Goal: Contribute content: Contribute content

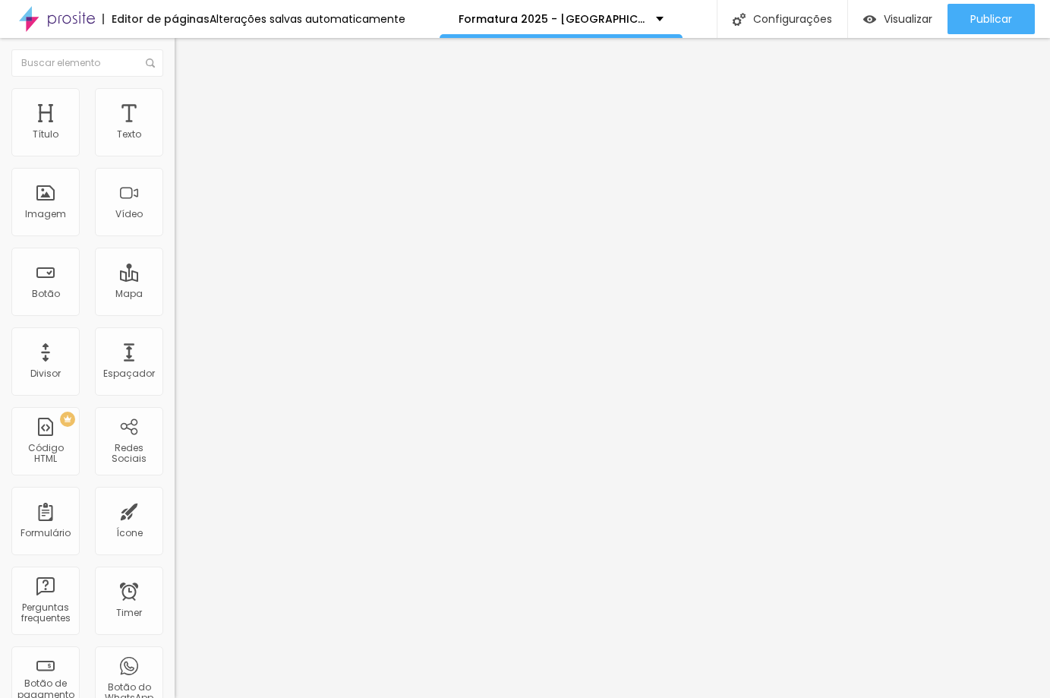
click at [175, 103] on img at bounding box center [182, 110] width 14 height 14
click at [894, 18] on span "Visualizar" at bounding box center [908, 19] width 49 height 12
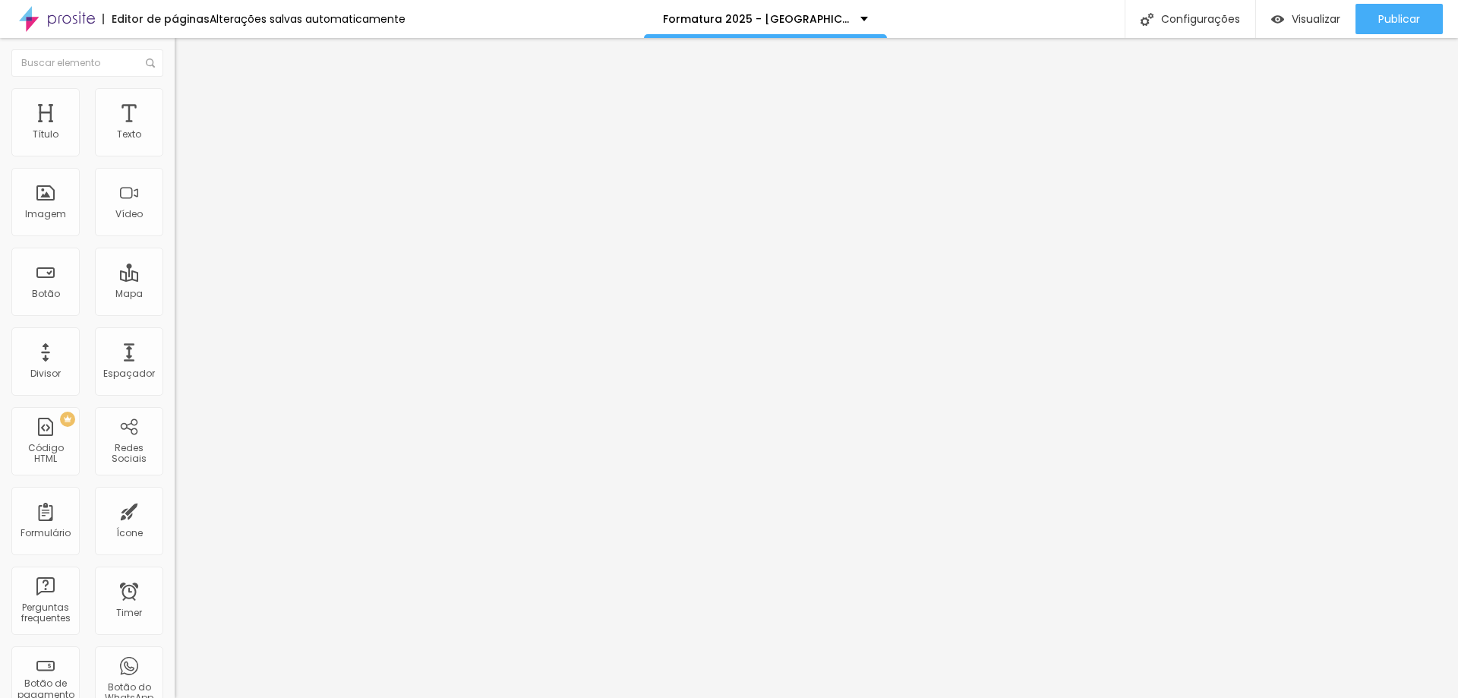
click at [175, 103] on li "Avançado" at bounding box center [262, 110] width 175 height 15
click at [175, 653] on div at bounding box center [262, 653] width 175 height 0
click at [175, 662] on div at bounding box center [262, 662] width 175 height 0
click at [188, 102] on span "Estilo" at bounding box center [200, 98] width 24 height 13
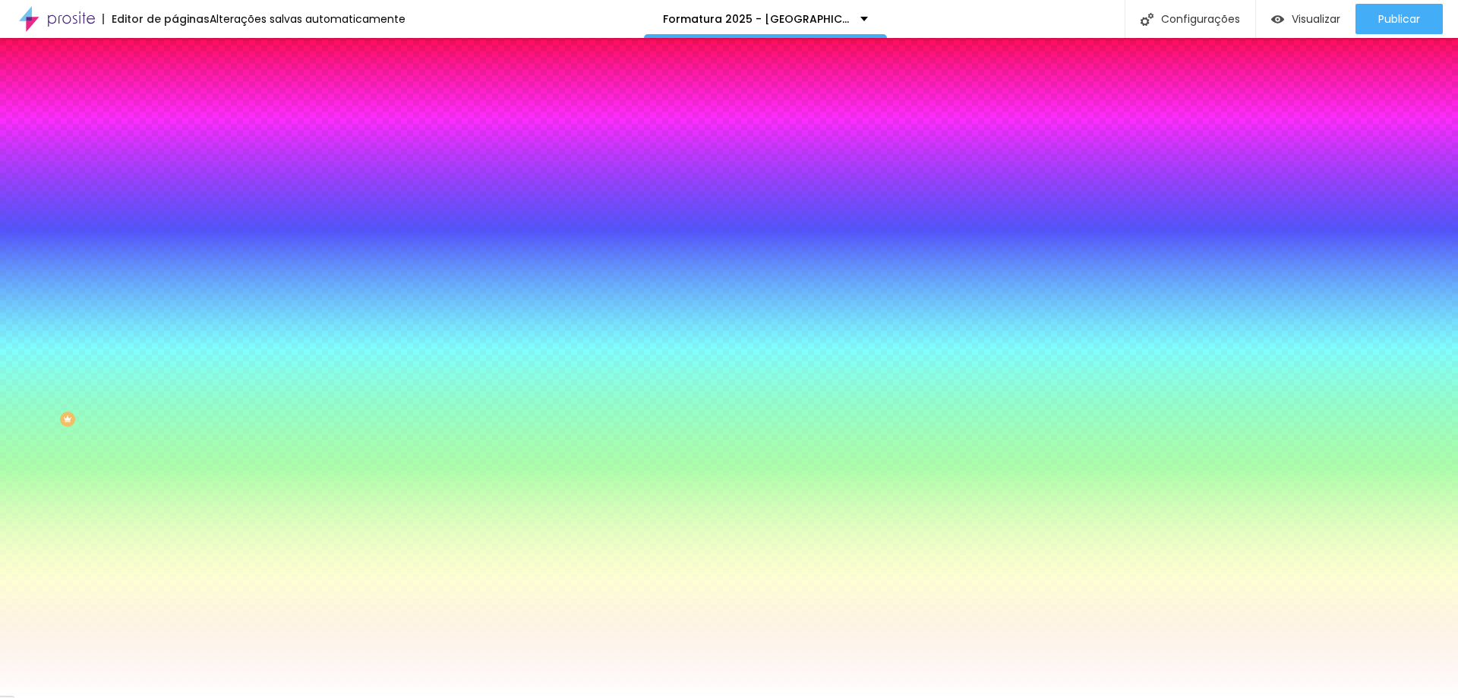
click at [257, 137] on img at bounding box center [261, 132] width 9 height 9
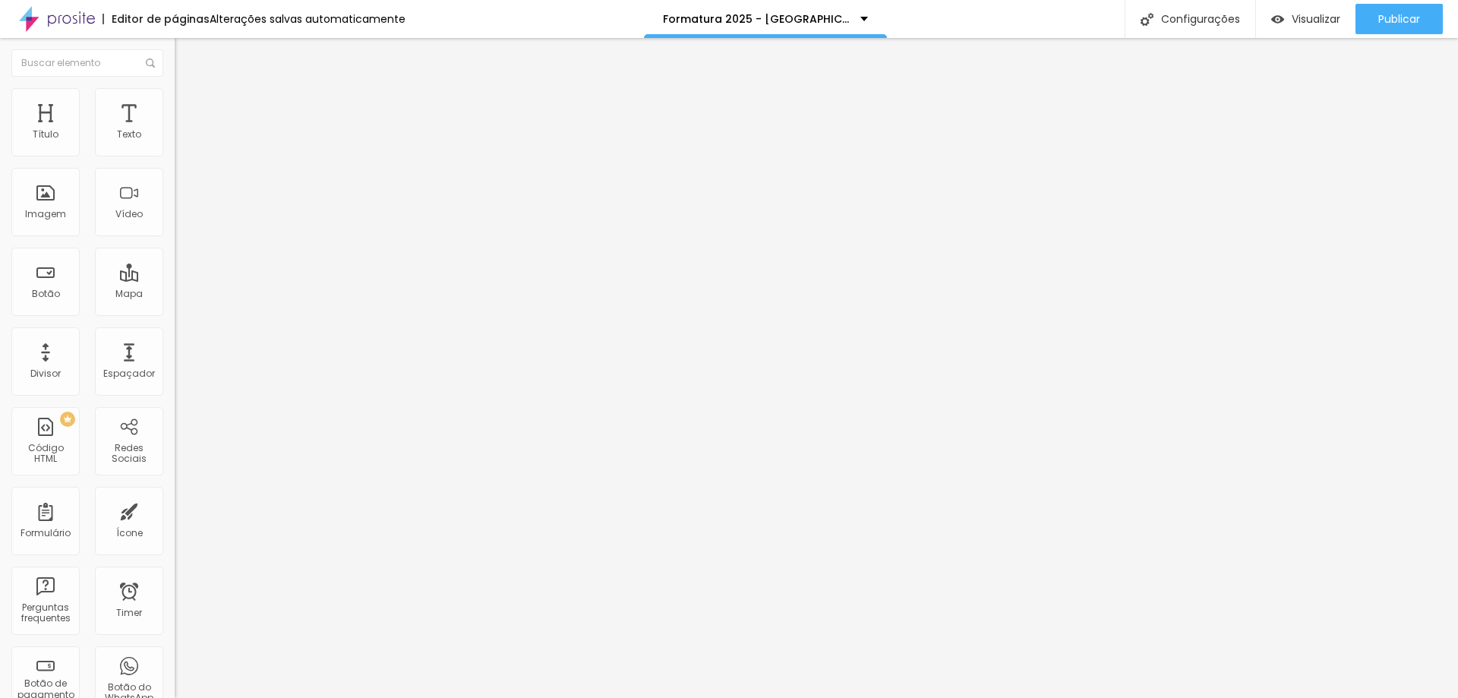
click at [175, 131] on span "Adicionar imagem" at bounding box center [224, 124] width 98 height 13
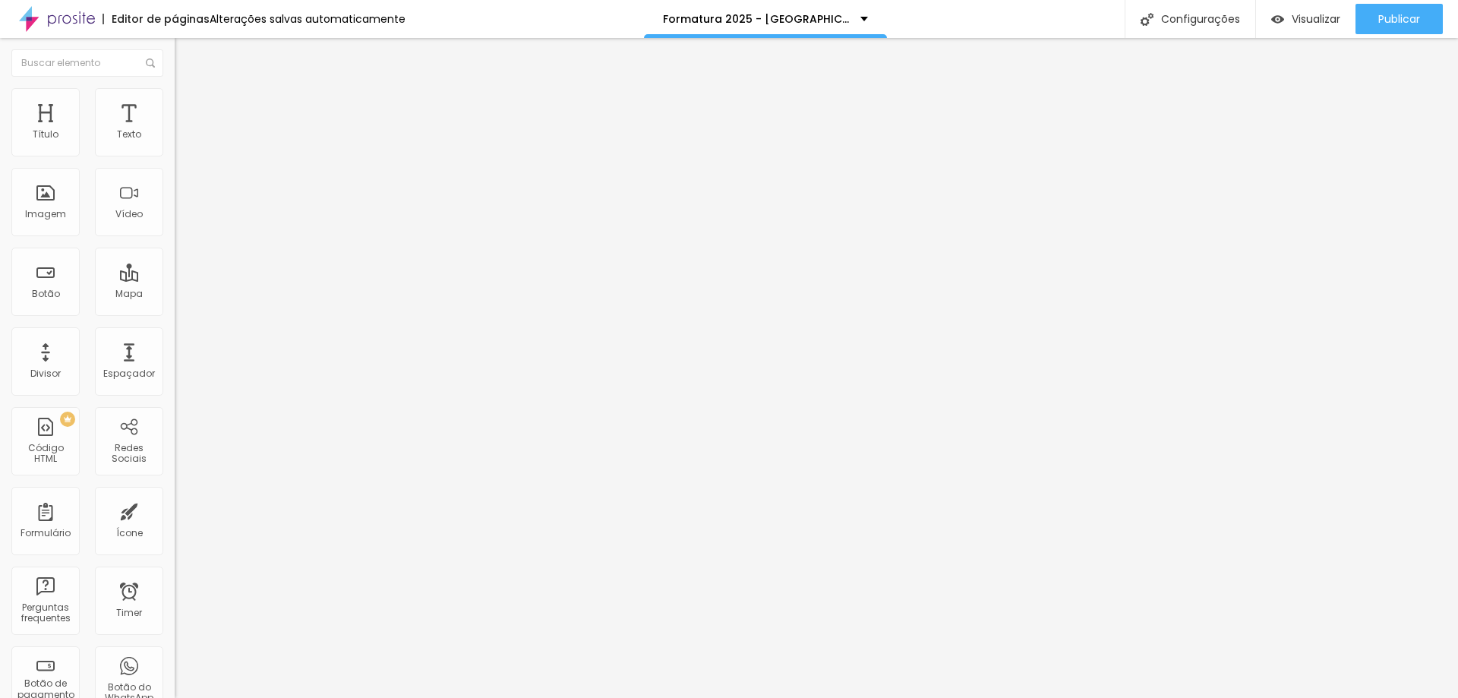
click at [175, 138] on span "Encaixotado" at bounding box center [204, 131] width 59 height 13
click at [175, 160] on div "Completo" at bounding box center [262, 155] width 175 height 9
click at [1297, 24] on span "Visualizar" at bounding box center [1315, 19] width 49 height 12
drag, startPoint x: 156, startPoint y: 100, endPoint x: 153, endPoint y: 110, distance: 10.6
click at [175, 103] on li "Avançado" at bounding box center [262, 110] width 175 height 15
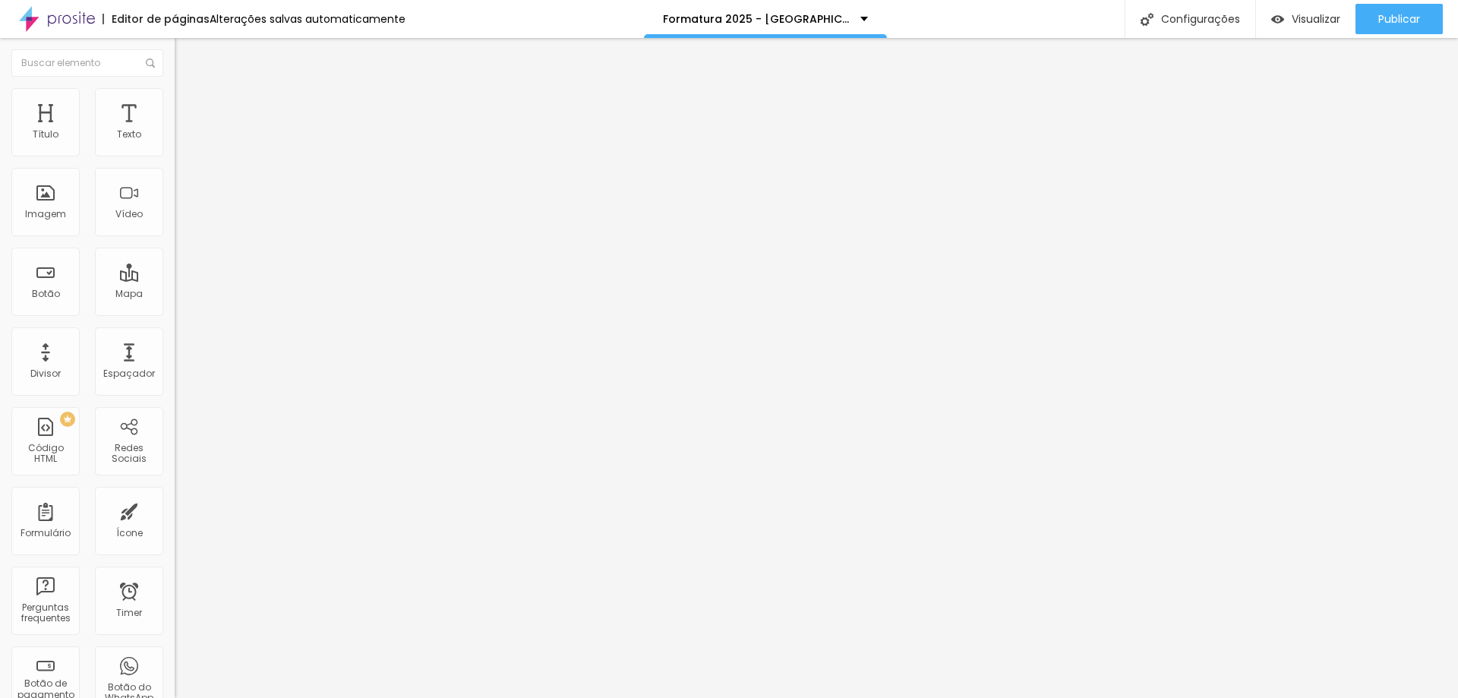
click at [175, 671] on div at bounding box center [262, 671] width 175 height 0
click at [1366, 13] on button "Publicar" at bounding box center [1398, 19] width 87 height 30
click at [1325, 112] on link "Visualizar página" at bounding box center [1357, 117] width 137 height 10
click at [175, 138] on span "Completo" at bounding box center [198, 131] width 46 height 13
click at [175, 146] on div "Encaixotado" at bounding box center [262, 141] width 175 height 9
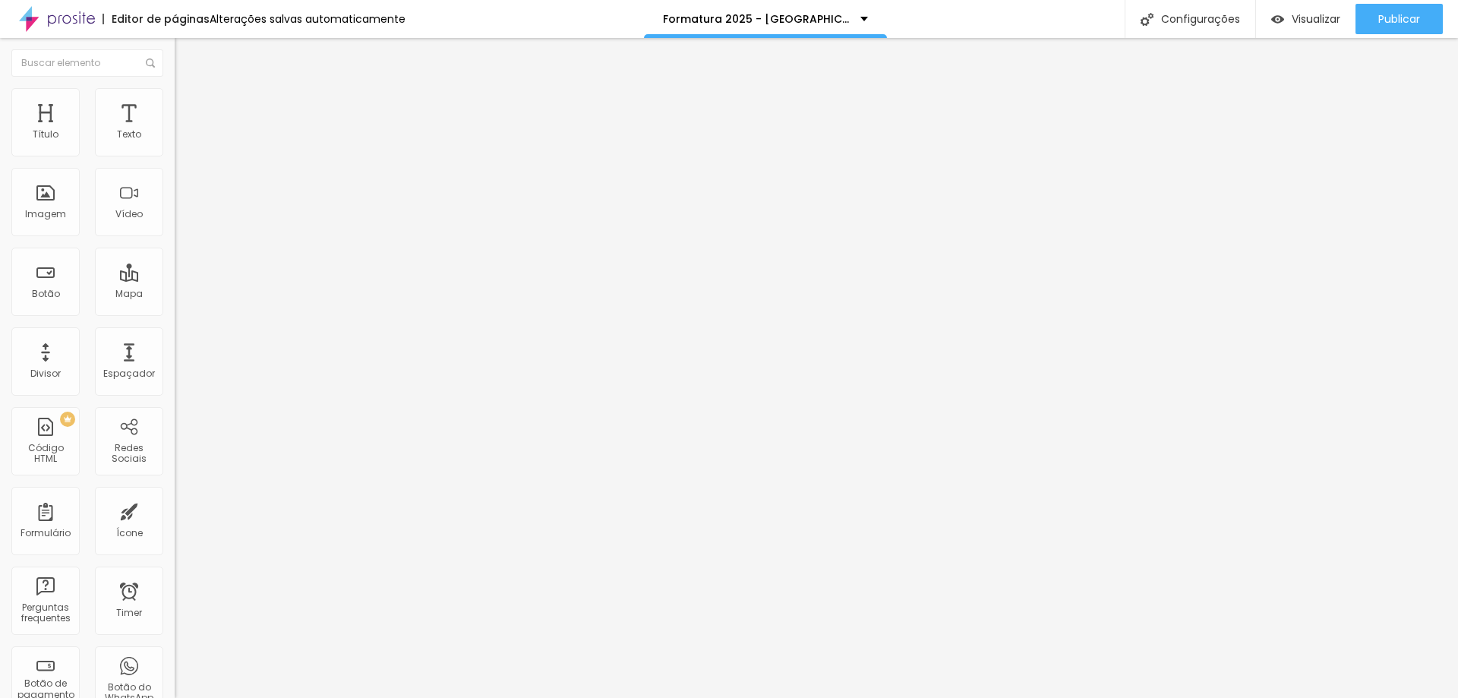
click at [175, 101] on li "Estilo" at bounding box center [262, 95] width 175 height 15
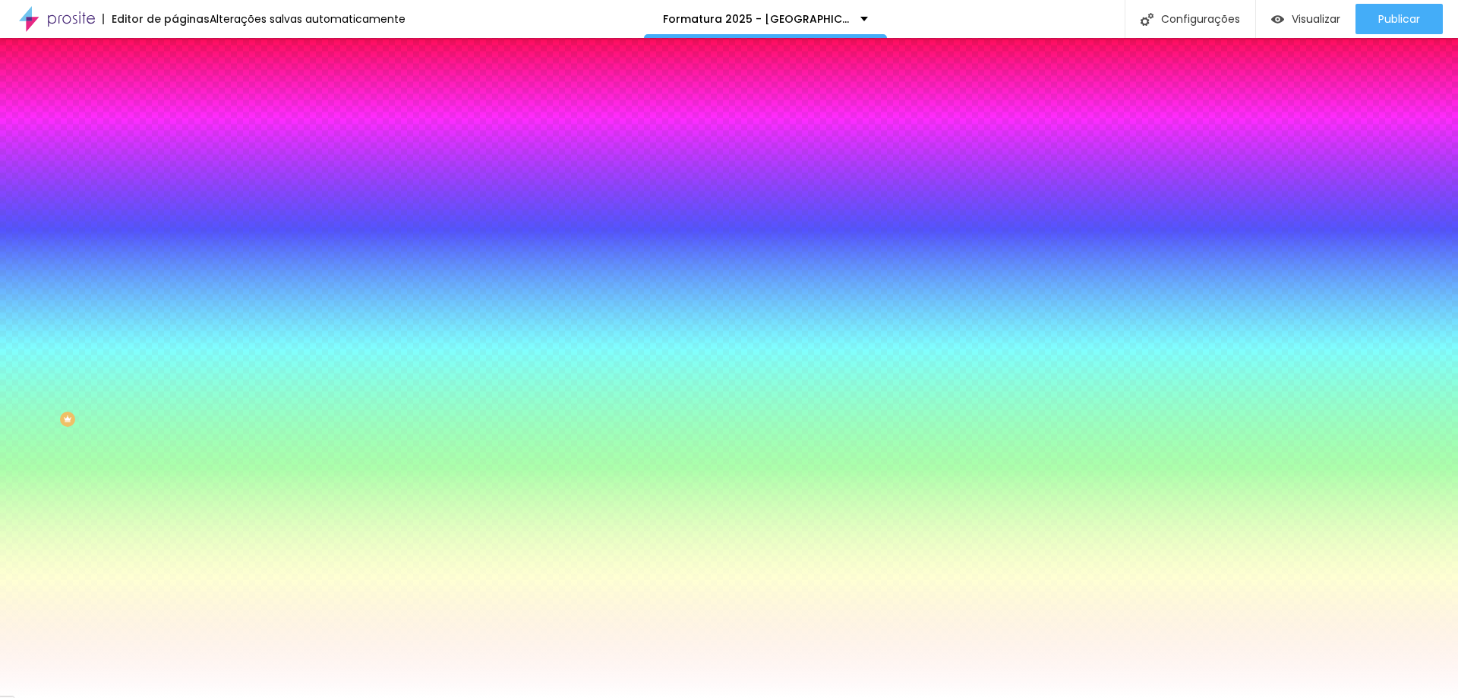
click at [175, 138] on div "Adicionar imagem" at bounding box center [262, 133] width 175 height 11
click at [175, 140] on span "Adicionar imagem" at bounding box center [224, 133] width 98 height 13
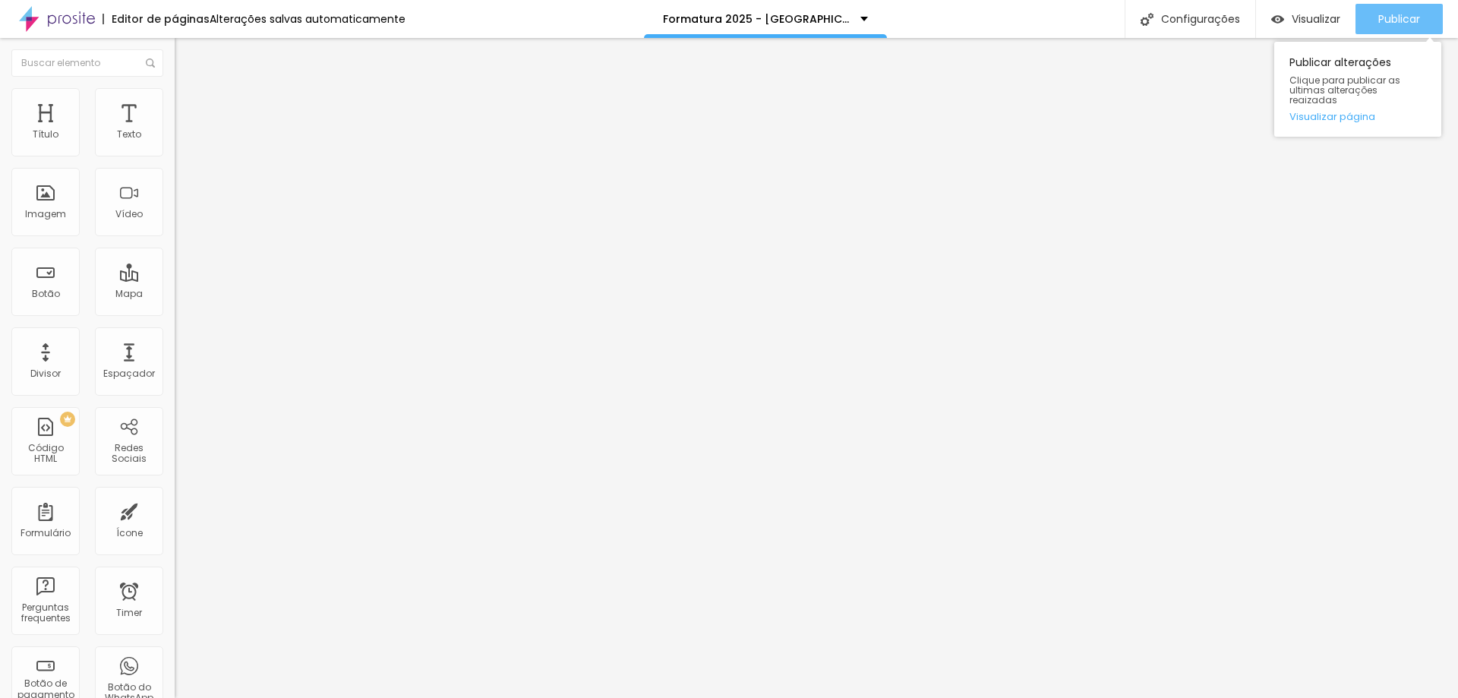
click at [1370, 27] on button "Publicar" at bounding box center [1398, 19] width 87 height 30
click at [1341, 112] on link "Visualizar página" at bounding box center [1357, 117] width 137 height 10
click at [1417, 17] on span "Publicar" at bounding box center [1399, 19] width 42 height 12
click at [1385, 30] on div "Publicar" at bounding box center [1399, 19] width 42 height 30
click at [1359, 112] on link "Visualizar página" at bounding box center [1357, 117] width 137 height 10
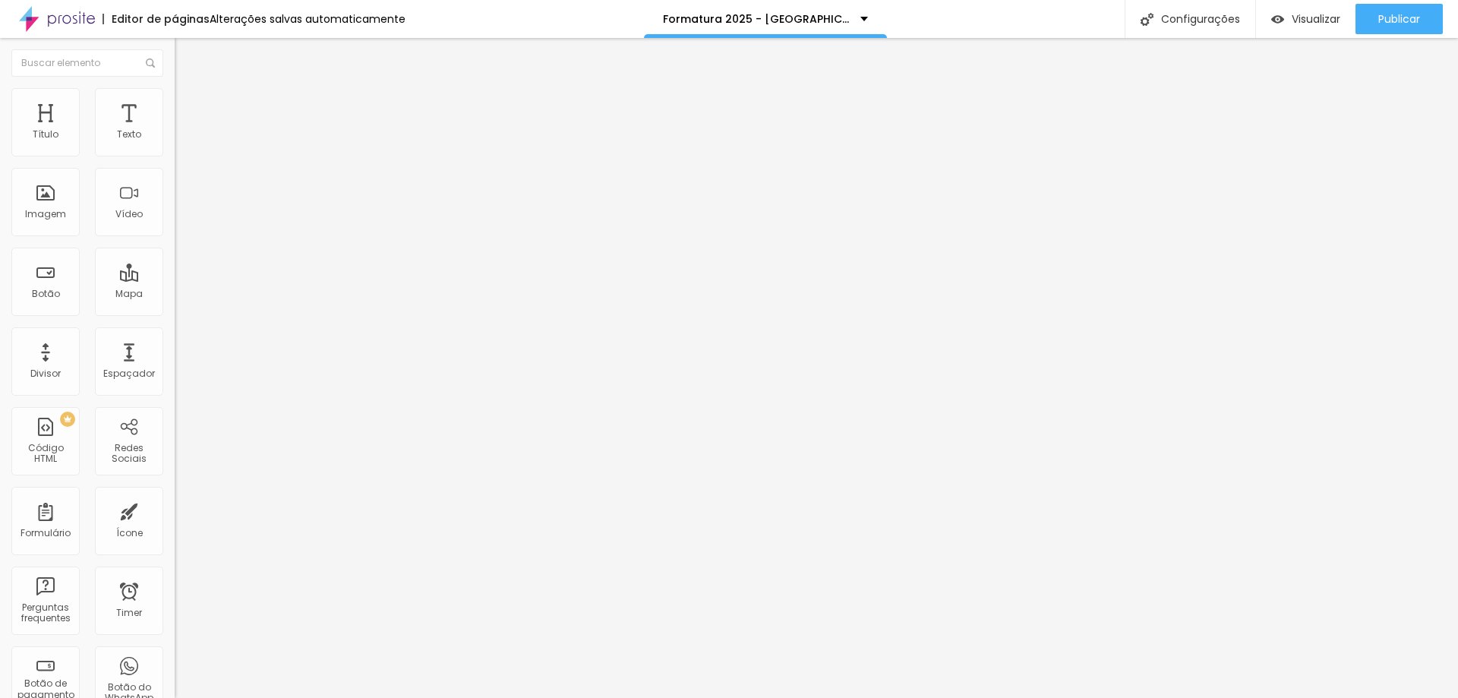
click at [186, 61] on img "button" at bounding box center [192, 55] width 12 height 12
click at [175, 103] on li "Avançado" at bounding box center [262, 110] width 175 height 15
type input "97"
type input "123"
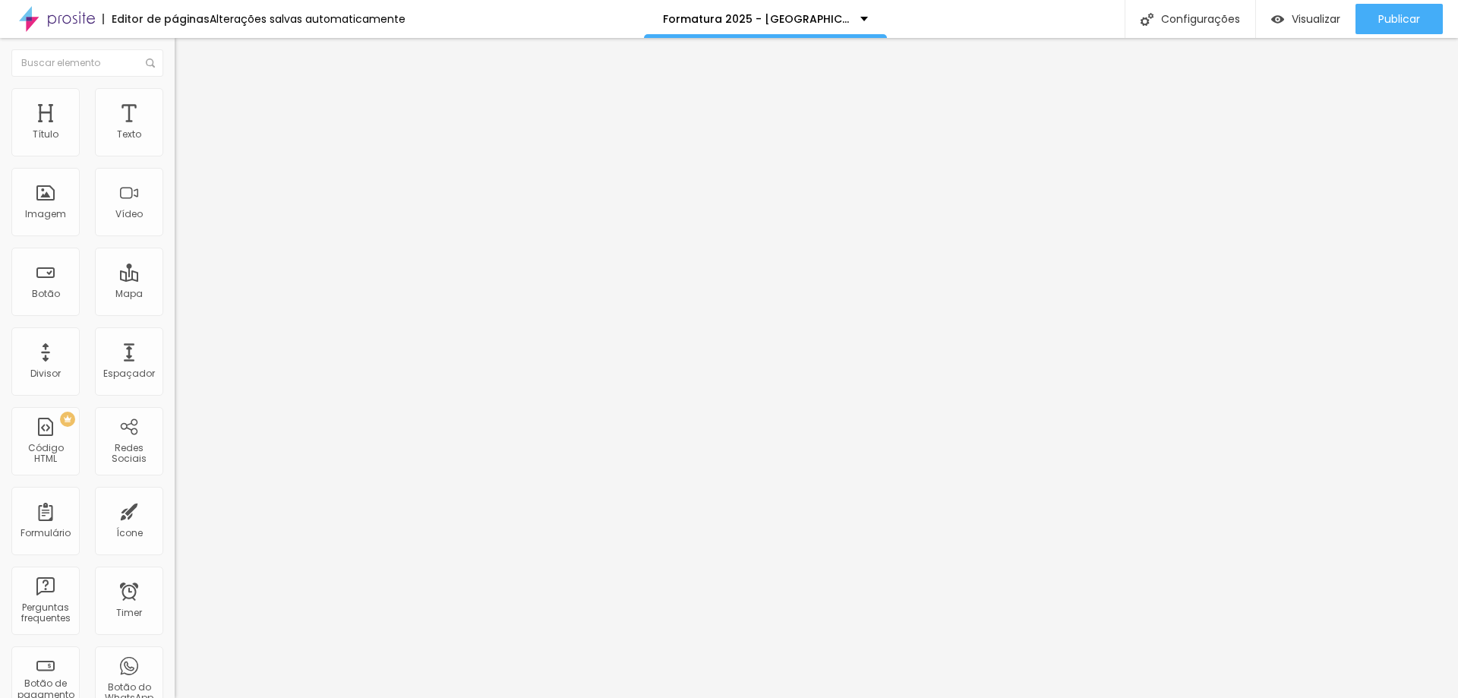
type input "123"
type input "144"
type input "155"
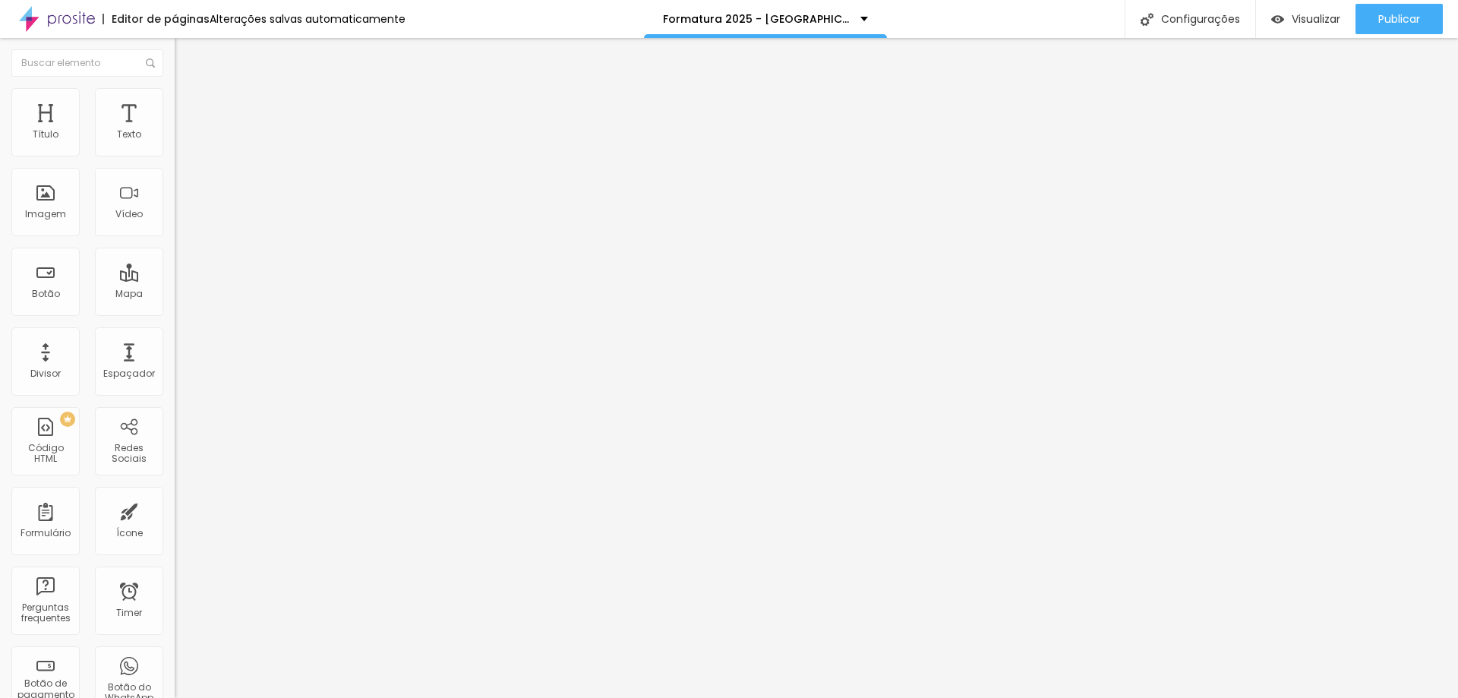
type input "160"
type input "150"
type input "134"
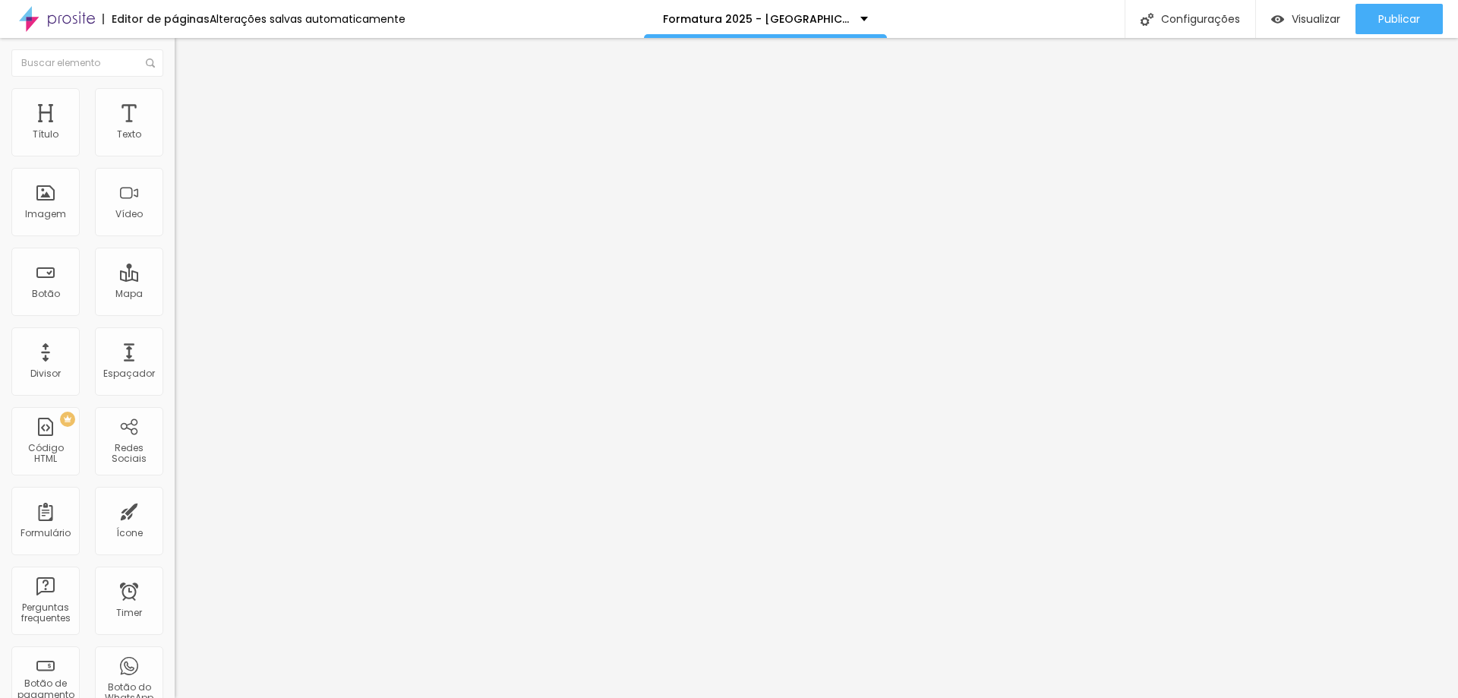
type input "134"
type input "129"
type input "118"
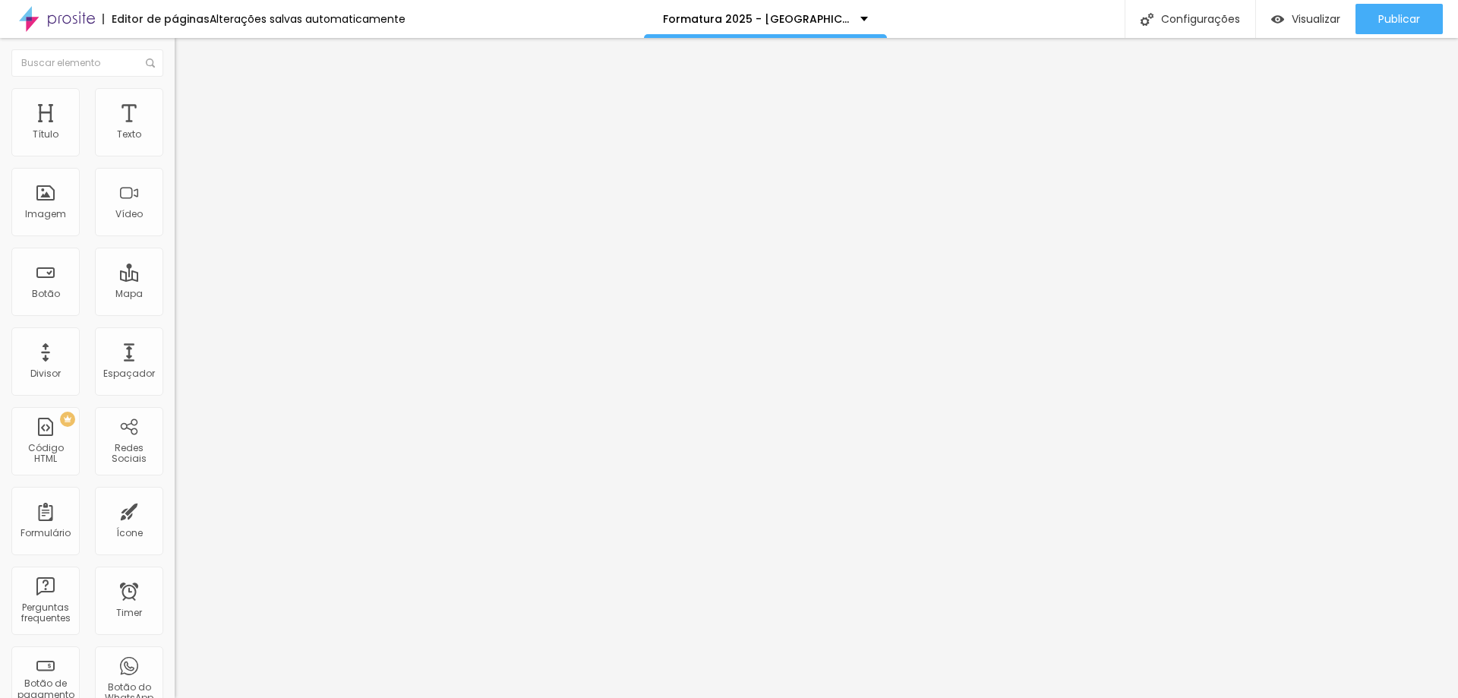
type input "123"
type input "134"
type input "139"
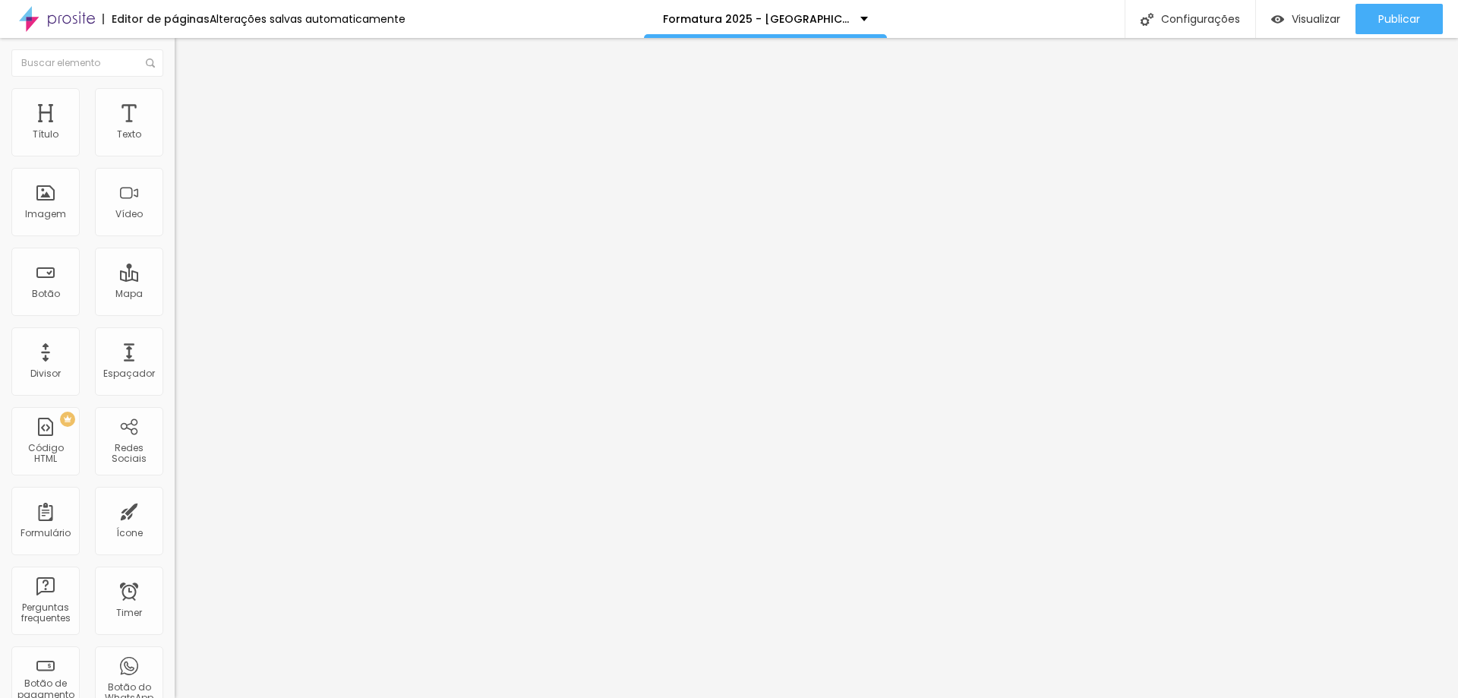
type input "139"
type input "144"
type input "150"
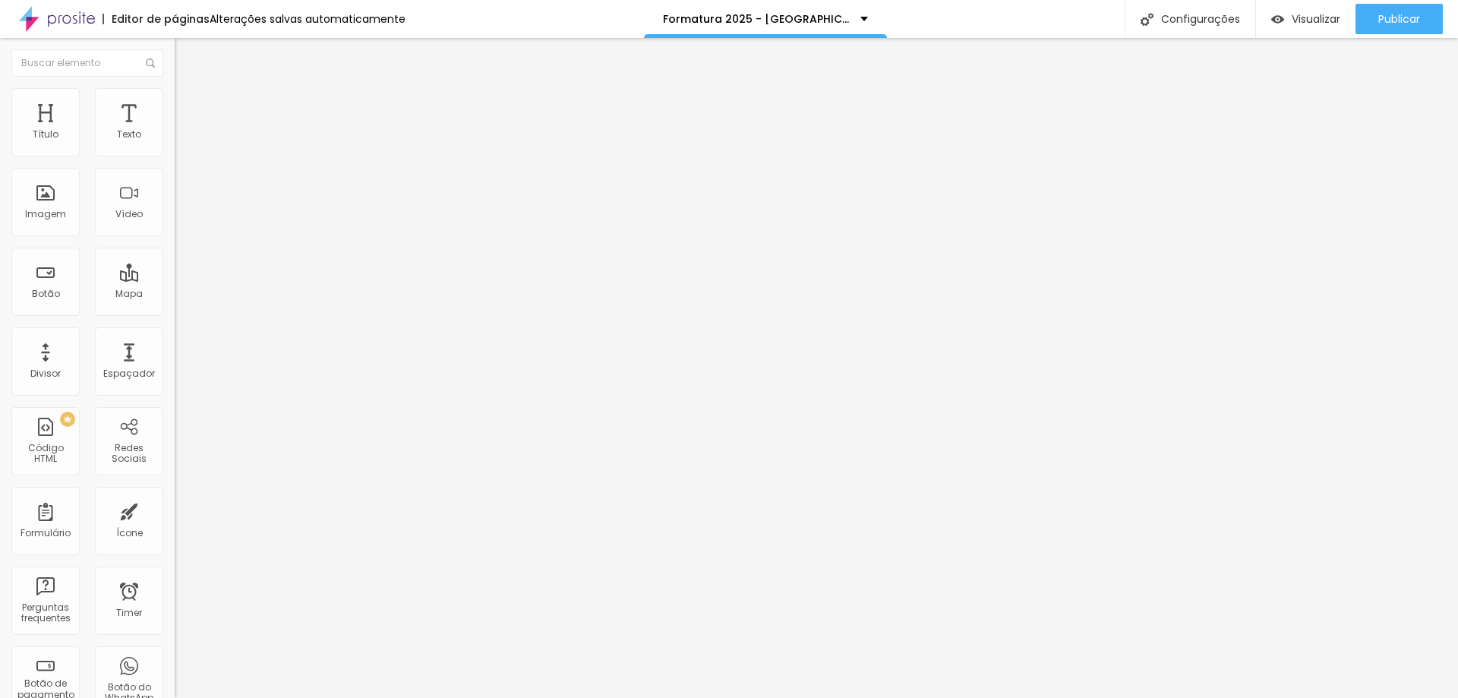
type input "155"
drag, startPoint x: 43, startPoint y: 179, endPoint x: 56, endPoint y: 179, distance: 12.9
type input "155"
click at [175, 509] on input "range" at bounding box center [224, 515] width 98 height 12
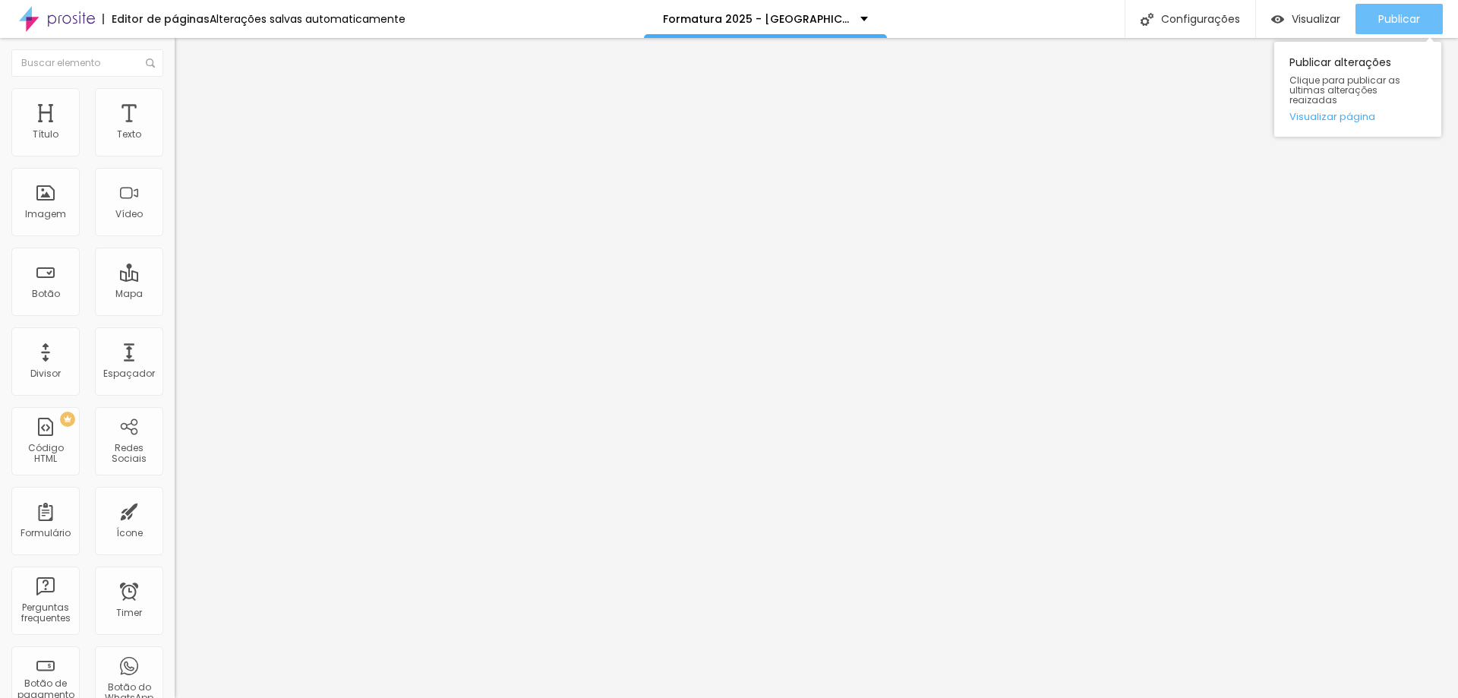
click at [1401, 14] on span "Publicar" at bounding box center [1399, 19] width 42 height 12
click at [188, 112] on span "Avançado" at bounding box center [213, 113] width 50 height 13
type input "108"
type input "102"
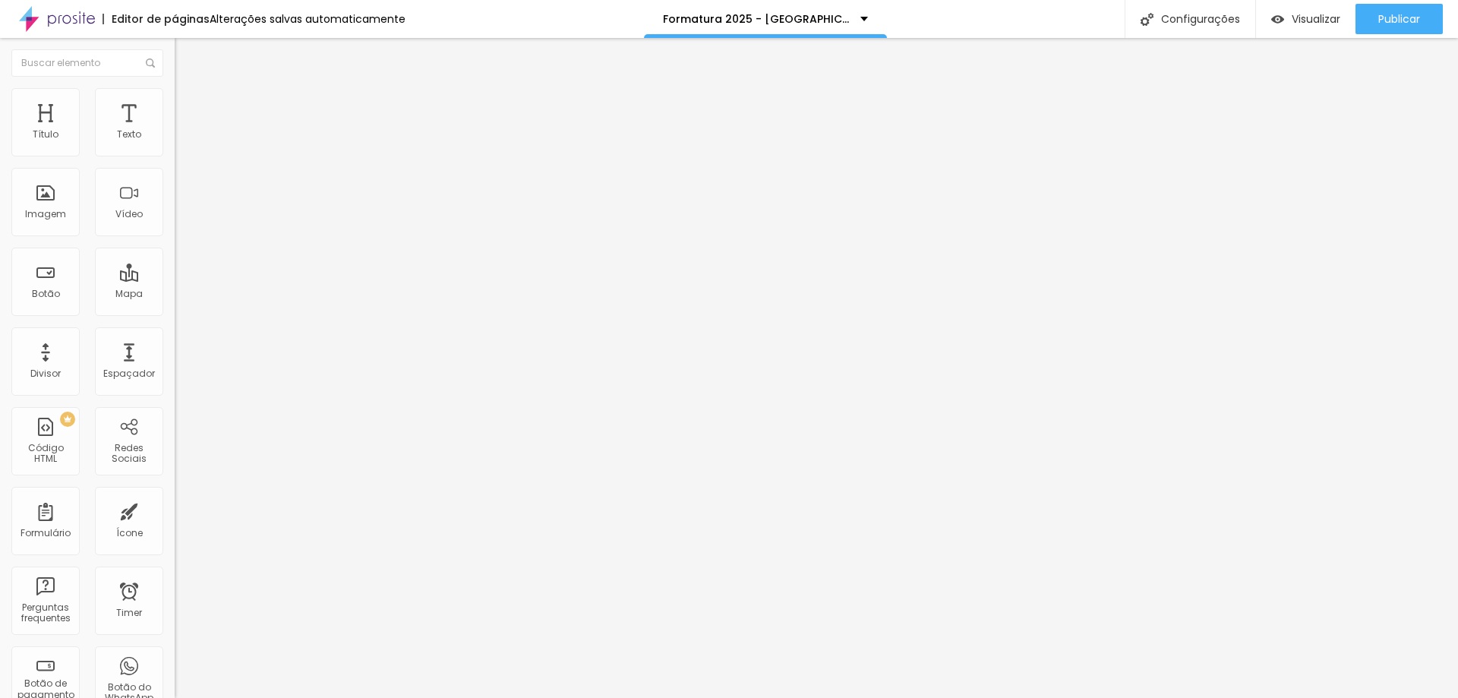
type input "102"
type input "81"
type input "60"
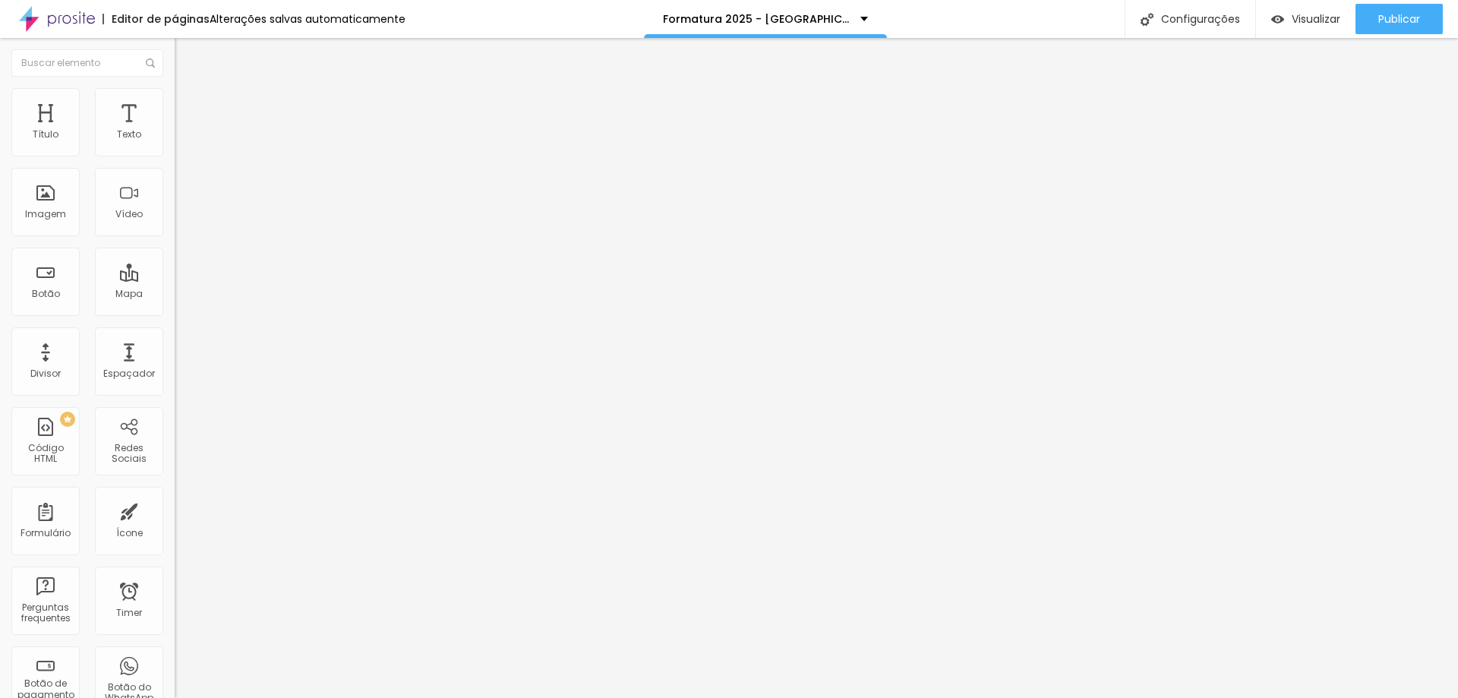
type input "55"
type input "50"
type input "44"
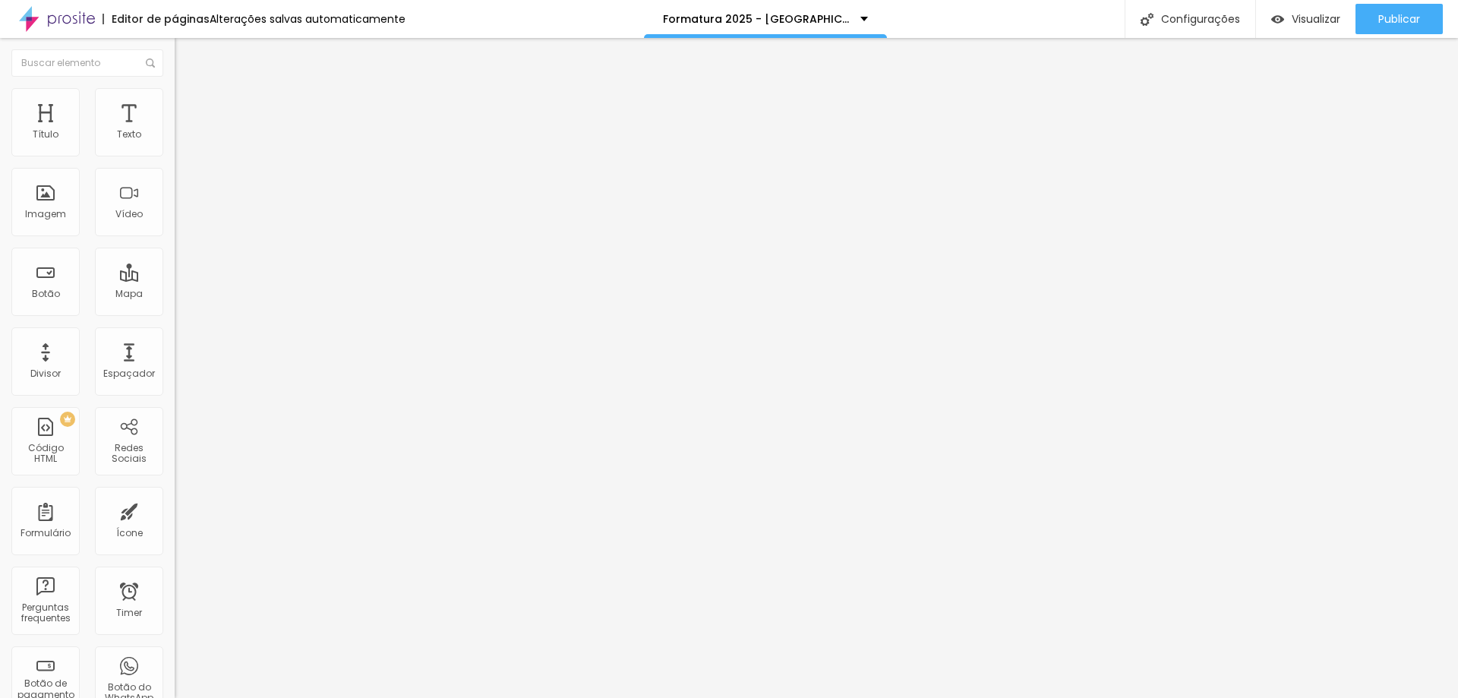
type input "44"
type input "39"
type input "34"
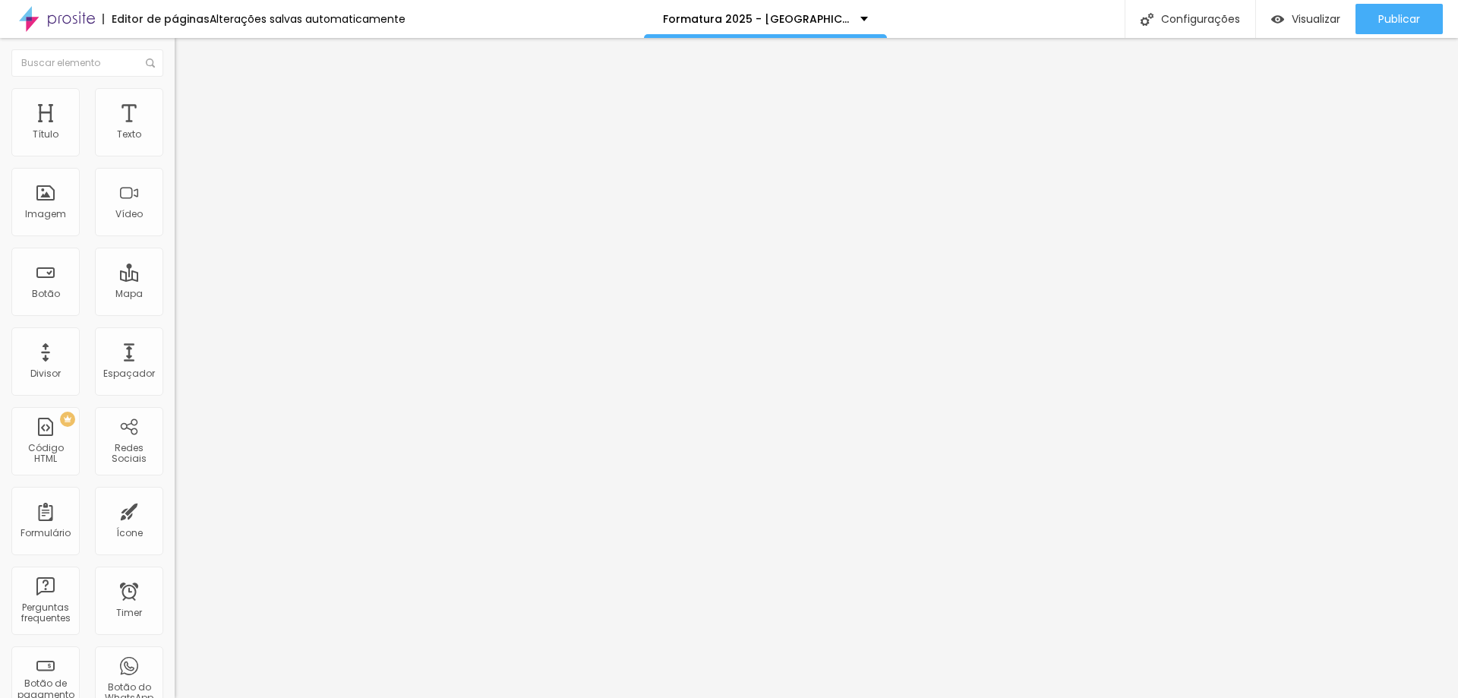
type input "28"
type input "23"
type input "28"
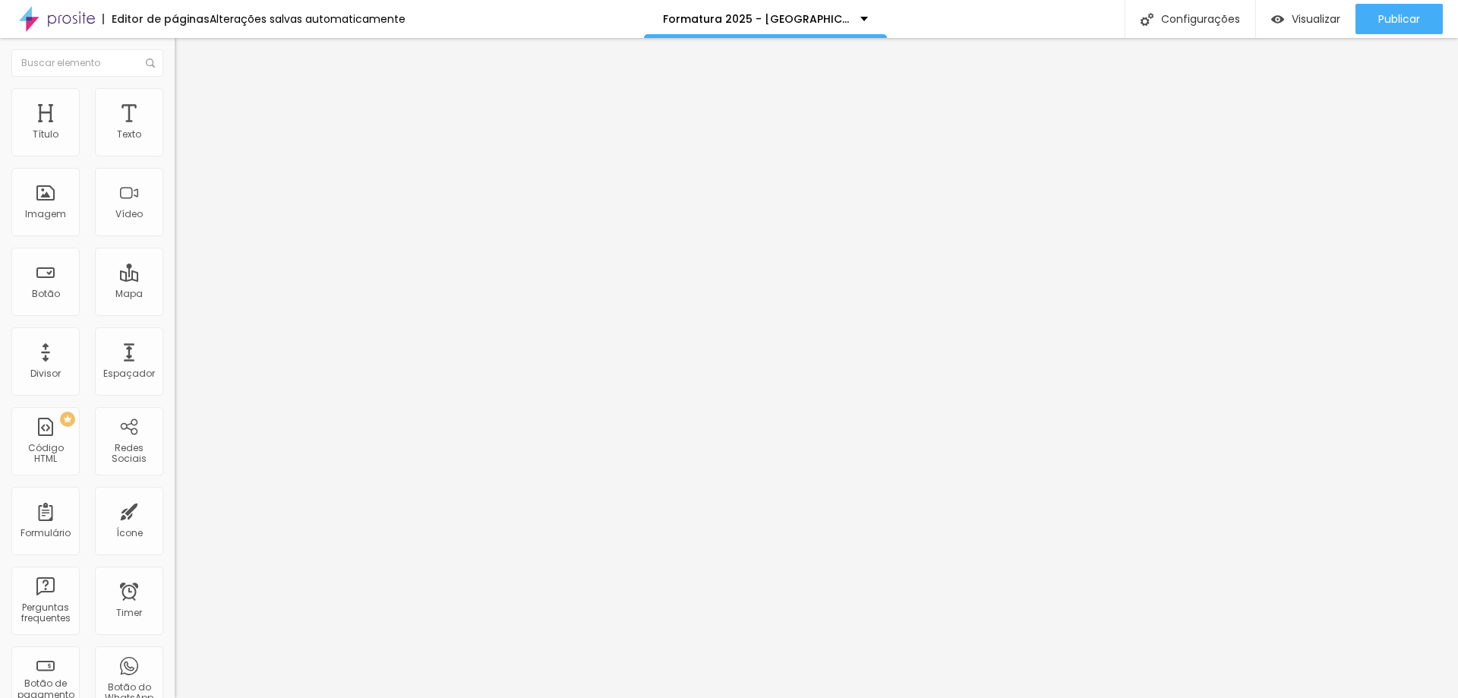
type input "28"
type input "34"
type input "39"
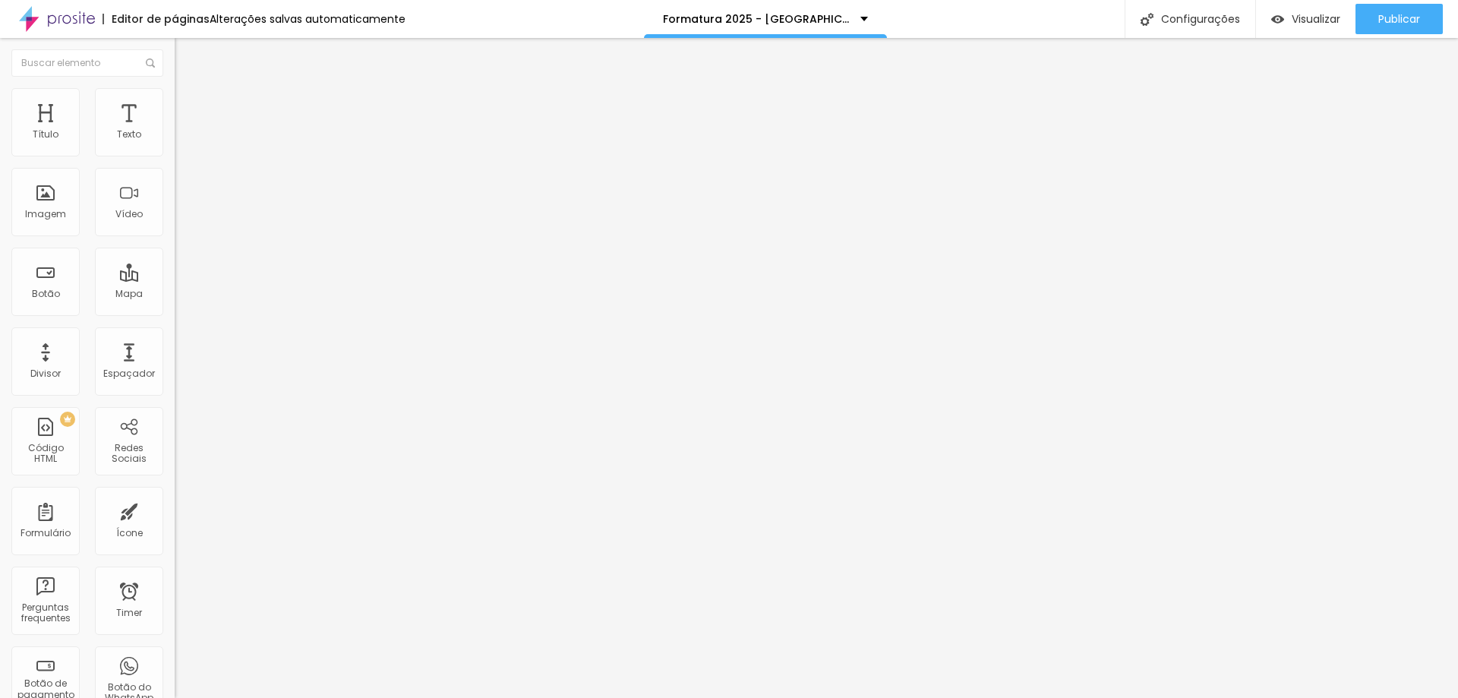
type input "44"
type input "50"
type input "55"
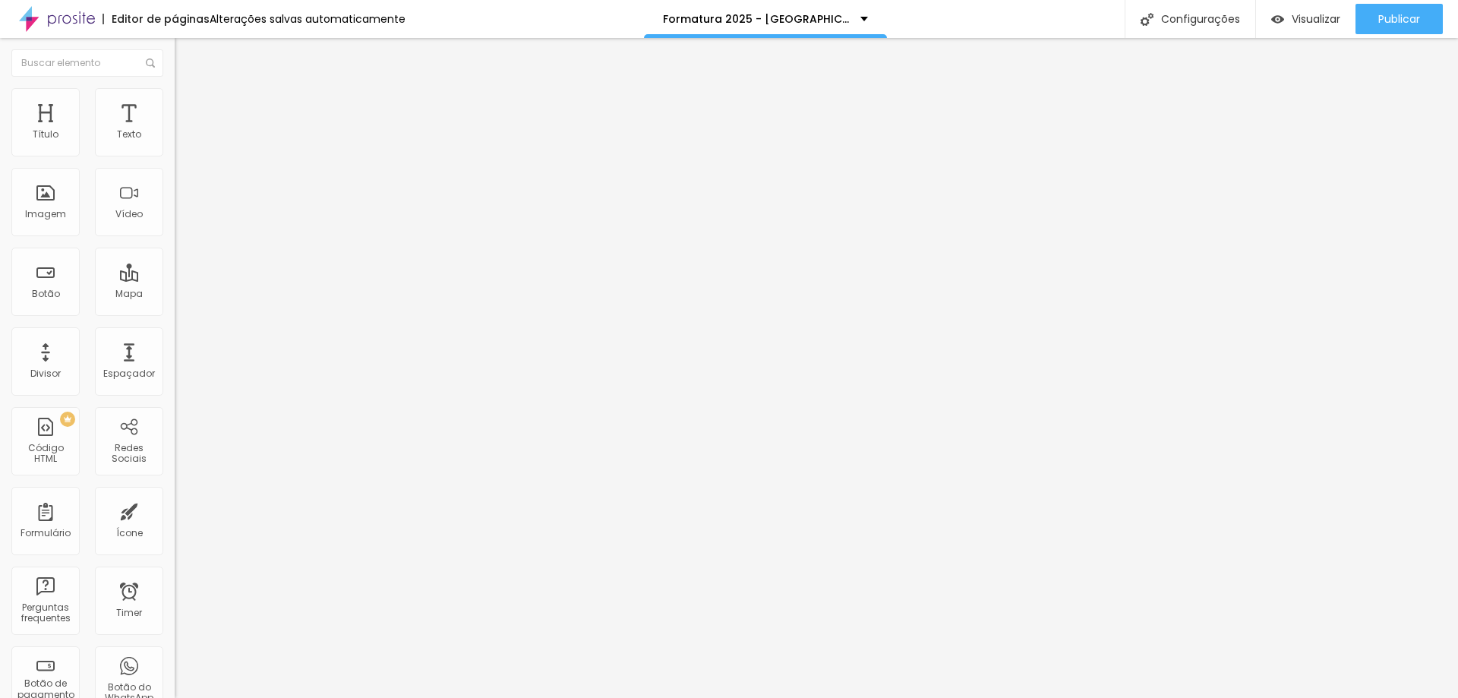
type input "55"
drag, startPoint x: 52, startPoint y: 179, endPoint x: 42, endPoint y: 181, distance: 10.0
type input "55"
click at [175, 509] on input "range" at bounding box center [224, 515] width 98 height 12
click at [188, 112] on span "Avançado" at bounding box center [213, 113] width 50 height 13
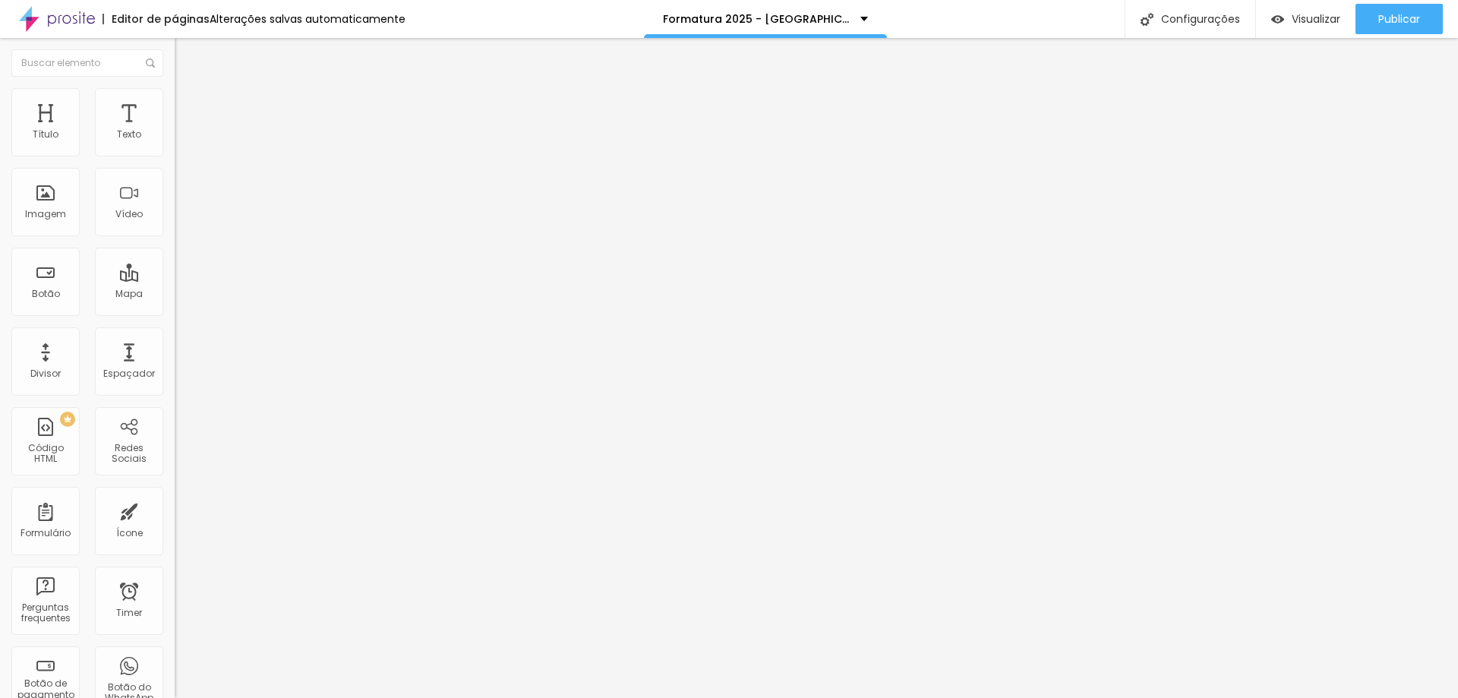
click at [188, 107] on span "Avançado" at bounding box center [213, 113] width 50 height 13
click at [175, 523] on input "55" at bounding box center [207, 531] width 65 height 16
type input "5"
type input "250"
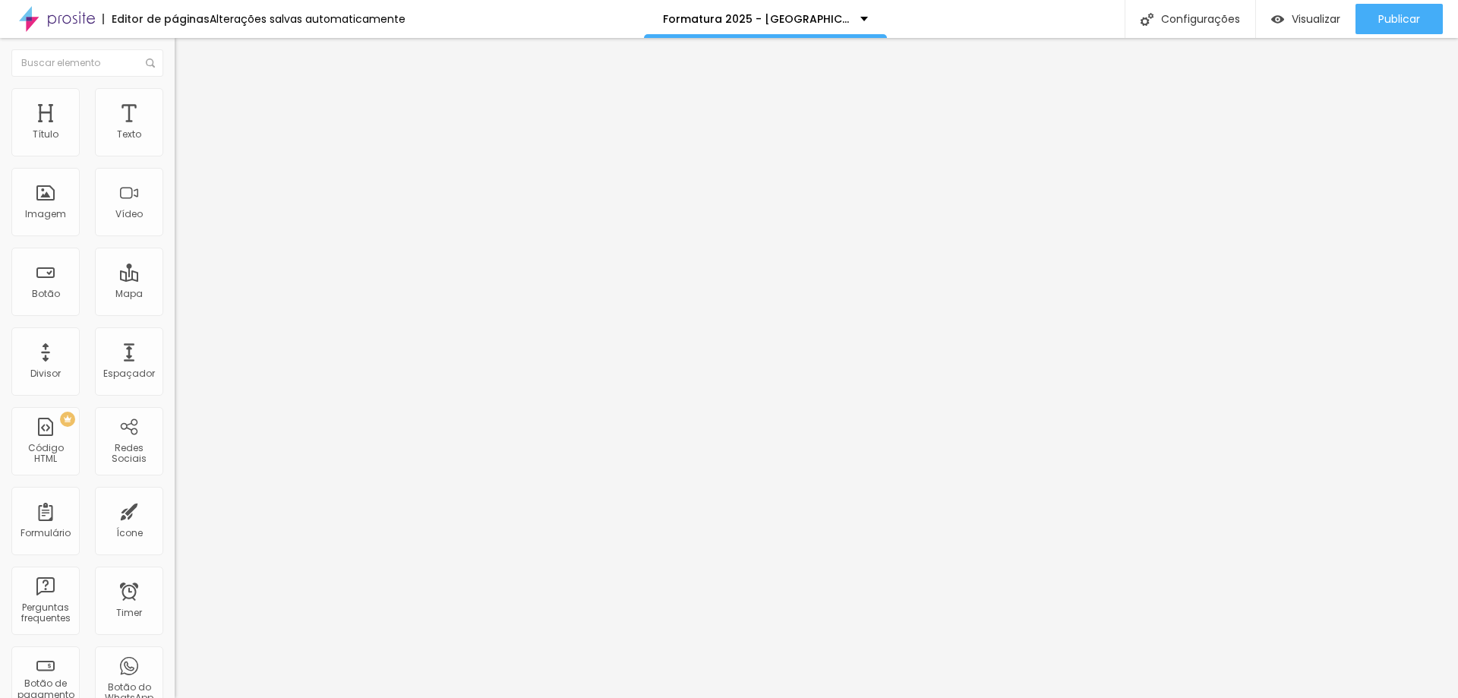
type input "6"
type input "68"
drag, startPoint x: 35, startPoint y: 651, endPoint x: 43, endPoint y: 645, distance: 10.2
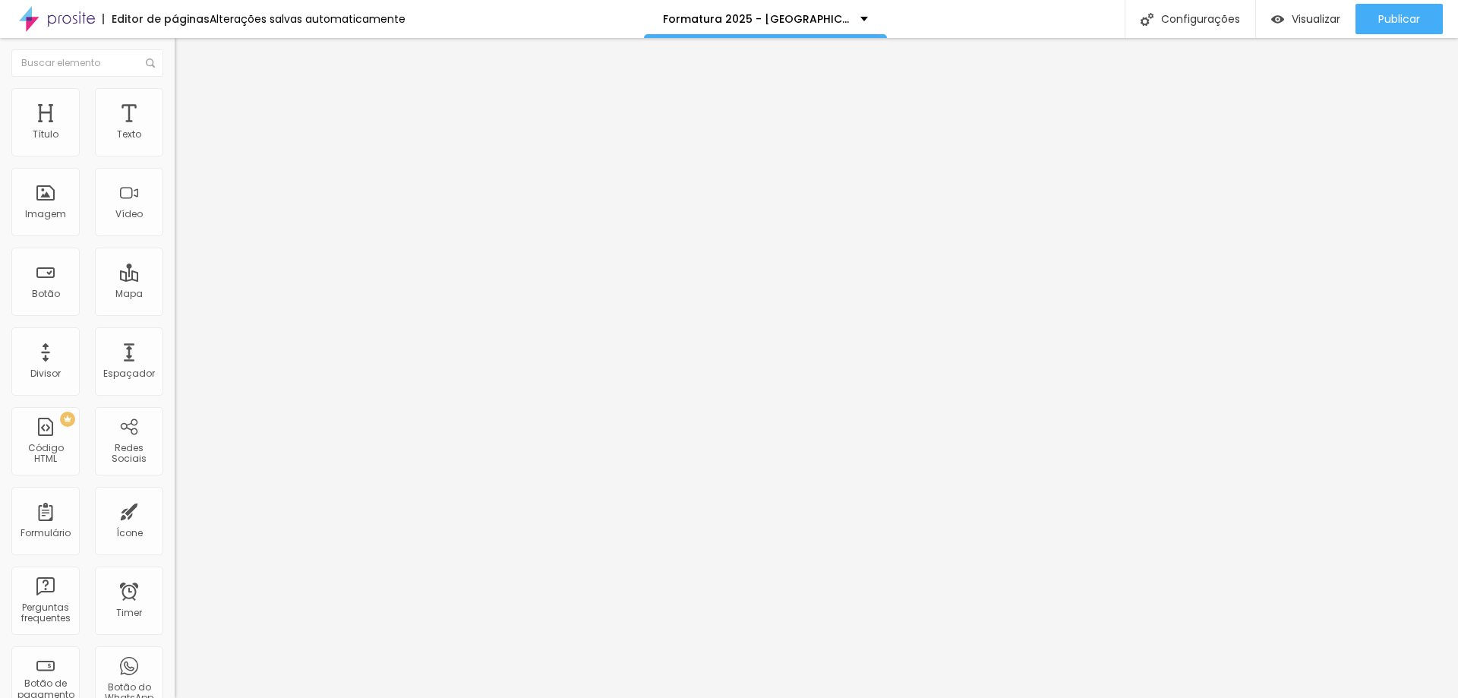
click at [175, 645] on div "Editar Seção Conteúdo Estilo Avançado 10 Espaçamento entre colunas 68 px Espaça…" at bounding box center [262, 368] width 175 height 660
drag, startPoint x: 153, startPoint y: 586, endPoint x: 171, endPoint y: 577, distance: 19.7
click at [175, 582] on div "Editar Seção Conteúdo Estilo Avançado 10 Espaçamento entre colunas 68 px Espaça…" at bounding box center [262, 368] width 175 height 660
click at [1425, 15] on button "Publicar" at bounding box center [1398, 19] width 87 height 30
click at [175, 103] on li "Avançado" at bounding box center [262, 110] width 175 height 15
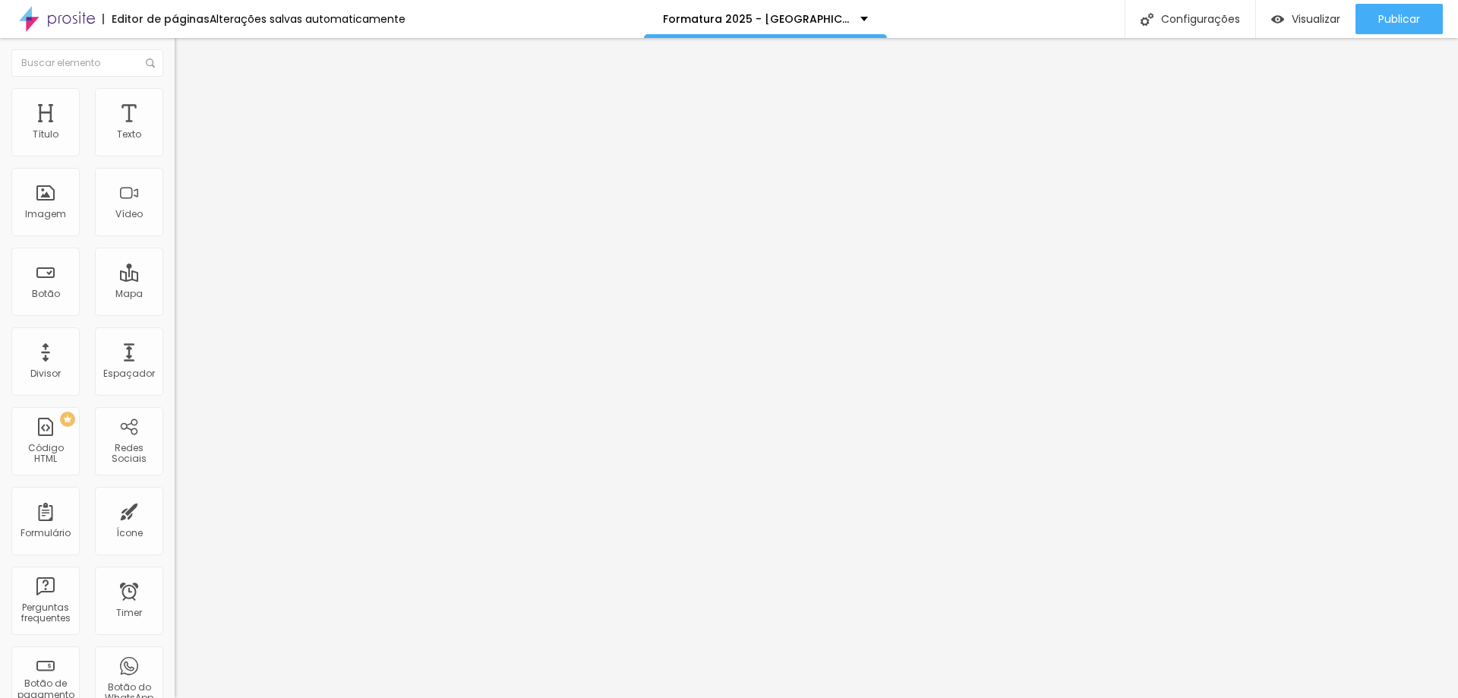
click at [175, 103] on li "Estilo" at bounding box center [262, 95] width 175 height 15
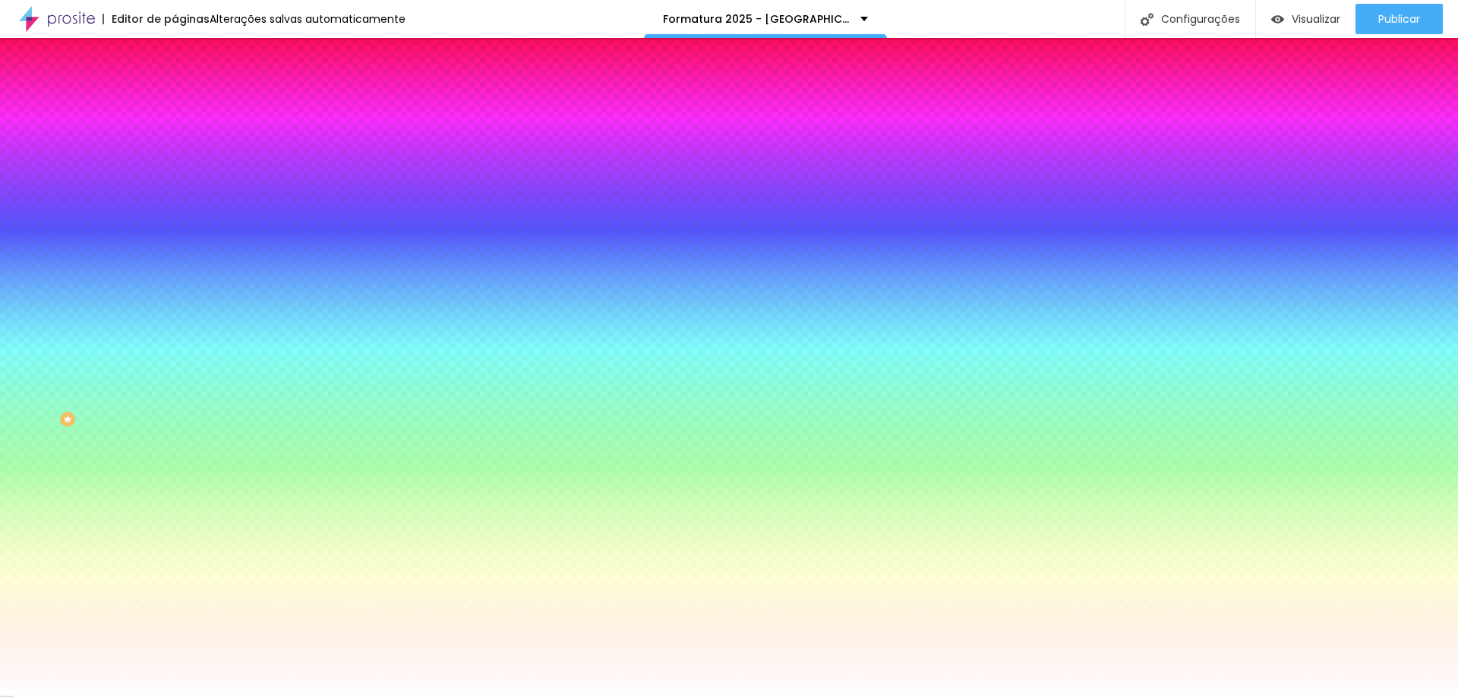
click at [182, 206] on icon "button" at bounding box center [185, 203] width 6 height 6
drag, startPoint x: 288, startPoint y: 392, endPoint x: 232, endPoint y: 434, distance: 70.5
click at [232, 437] on div at bounding box center [729, 349] width 1458 height 698
type input "#583D3D"
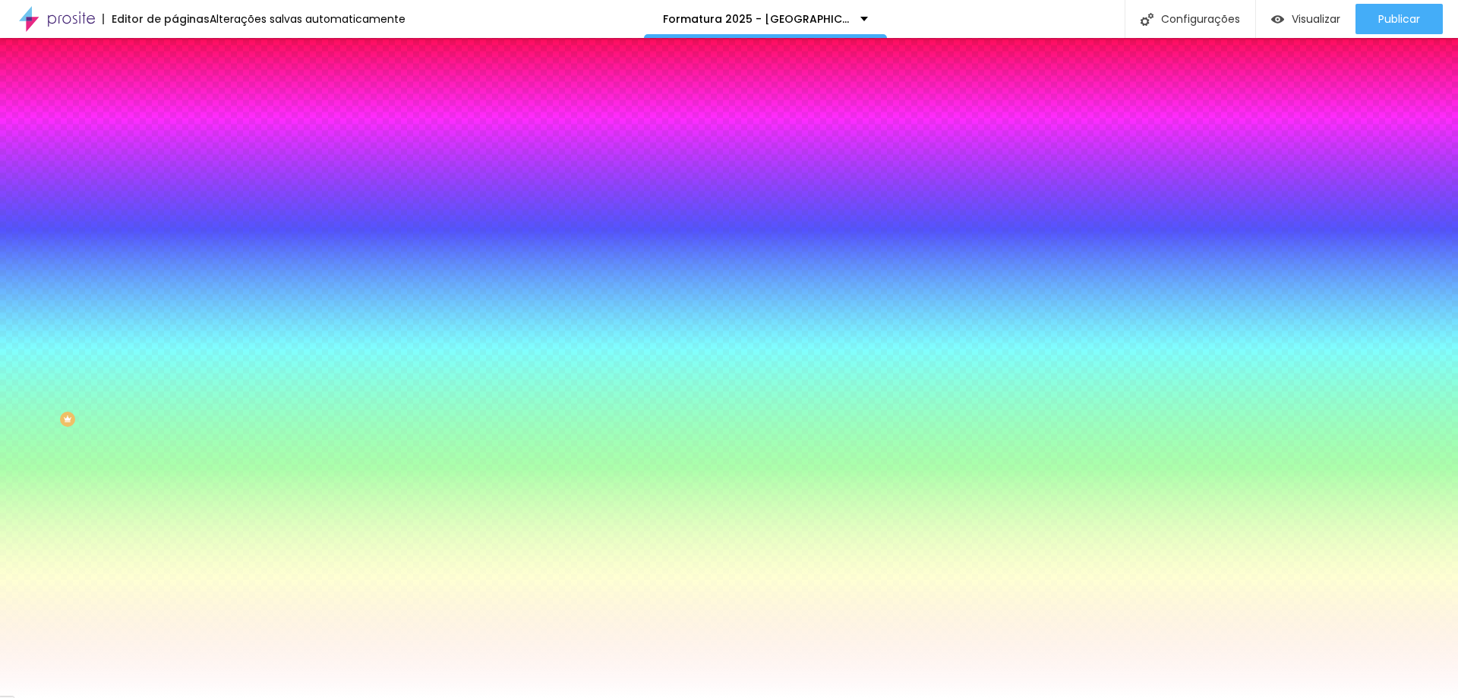
click at [91, 697] on div at bounding box center [729, 698] width 1458 height 0
click at [181, 207] on icon "button" at bounding box center [185, 202] width 9 height 9
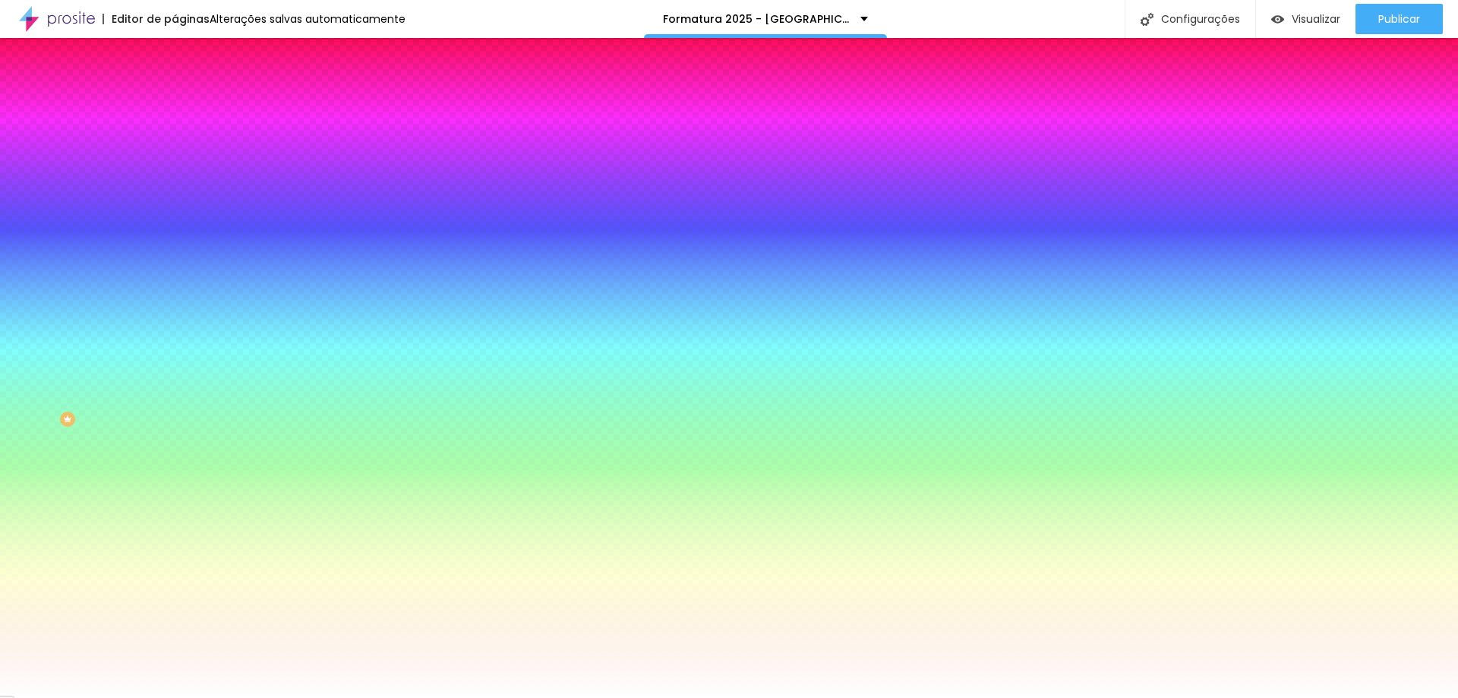
type input "#000000"
drag, startPoint x: 226, startPoint y: 450, endPoint x: 190, endPoint y: 500, distance: 61.3
click at [188, 500] on body "Editor de páginas Alterações [PERSON_NAME] automaticamente Formatura 2025 - Col…" at bounding box center [729, 349] width 1458 height 698
click at [235, 697] on div at bounding box center [729, 698] width 1458 height 0
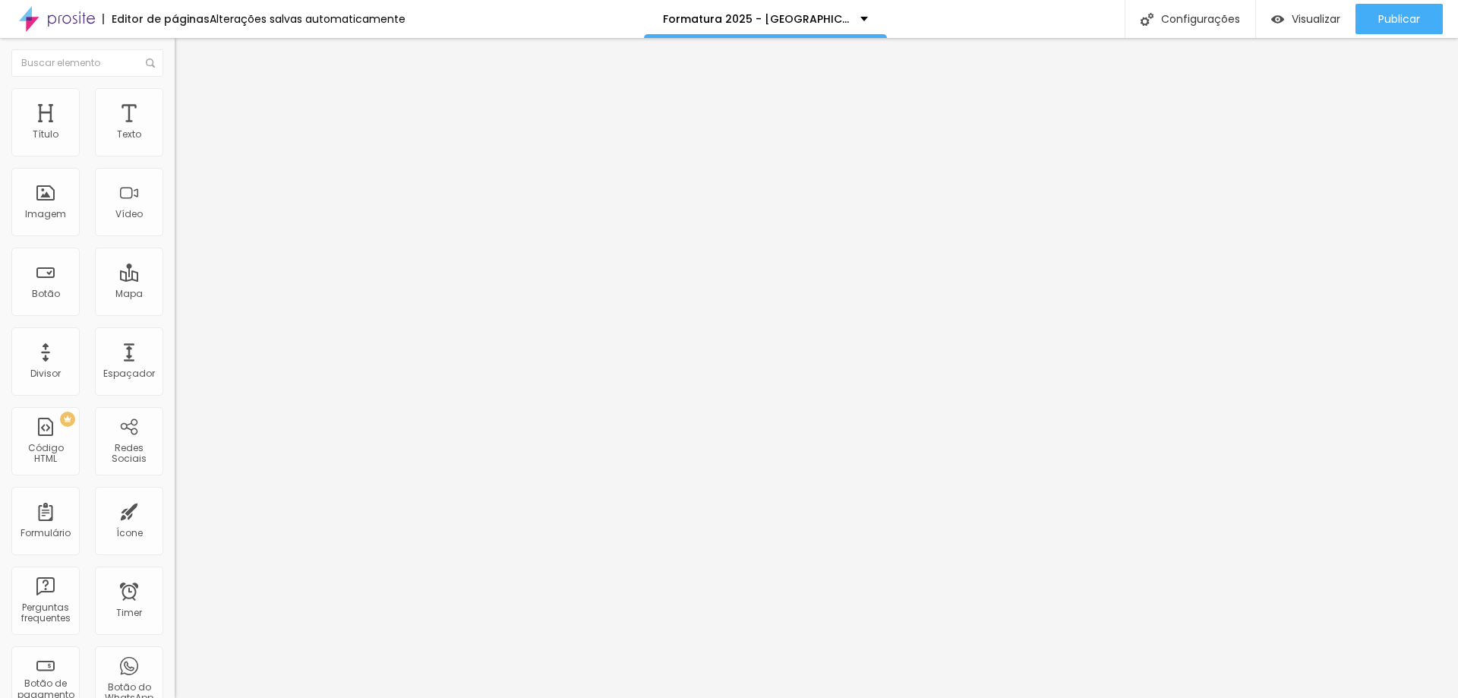
click at [175, 103] on li "Avançado" at bounding box center [262, 110] width 175 height 15
click at [188, 104] on span "Estilo" at bounding box center [200, 98] width 24 height 13
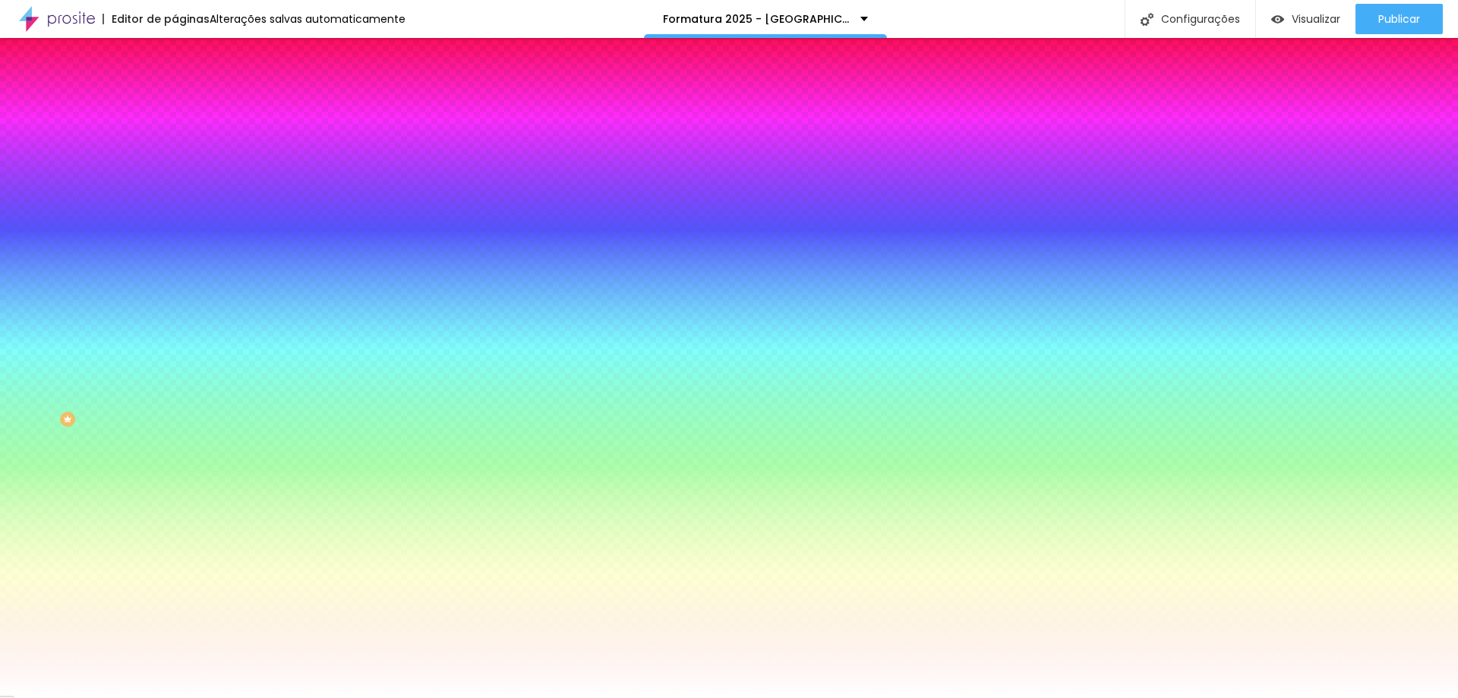
click at [175, 170] on button "button" at bounding box center [185, 162] width 21 height 16
drag, startPoint x: 290, startPoint y: 403, endPoint x: 273, endPoint y: 406, distance: 17.0
click at [273, 406] on div at bounding box center [729, 349] width 1458 height 698
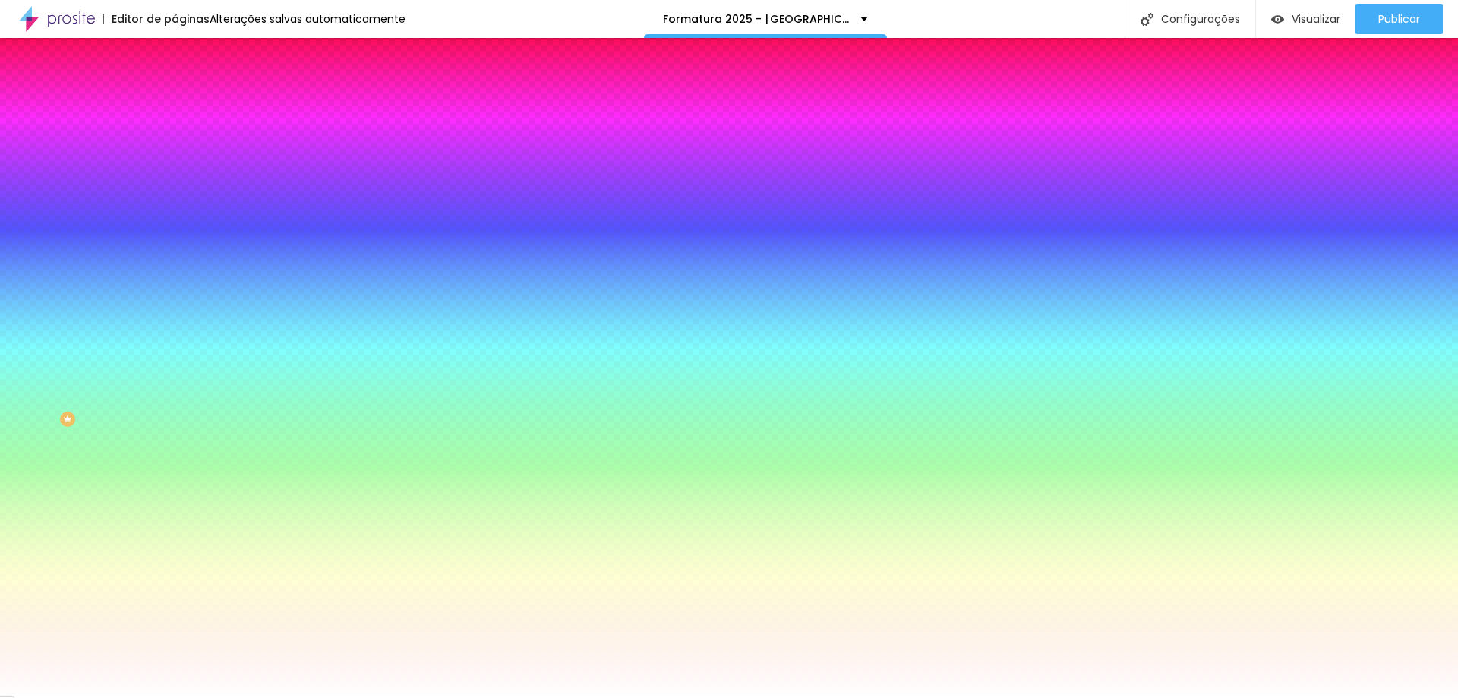
click at [342, 391] on div at bounding box center [729, 349] width 1458 height 698
drag, startPoint x: 342, startPoint y: 391, endPoint x: 343, endPoint y: 484, distance: 92.6
click at [14, 697] on div at bounding box center [5, 698] width 15 height 2
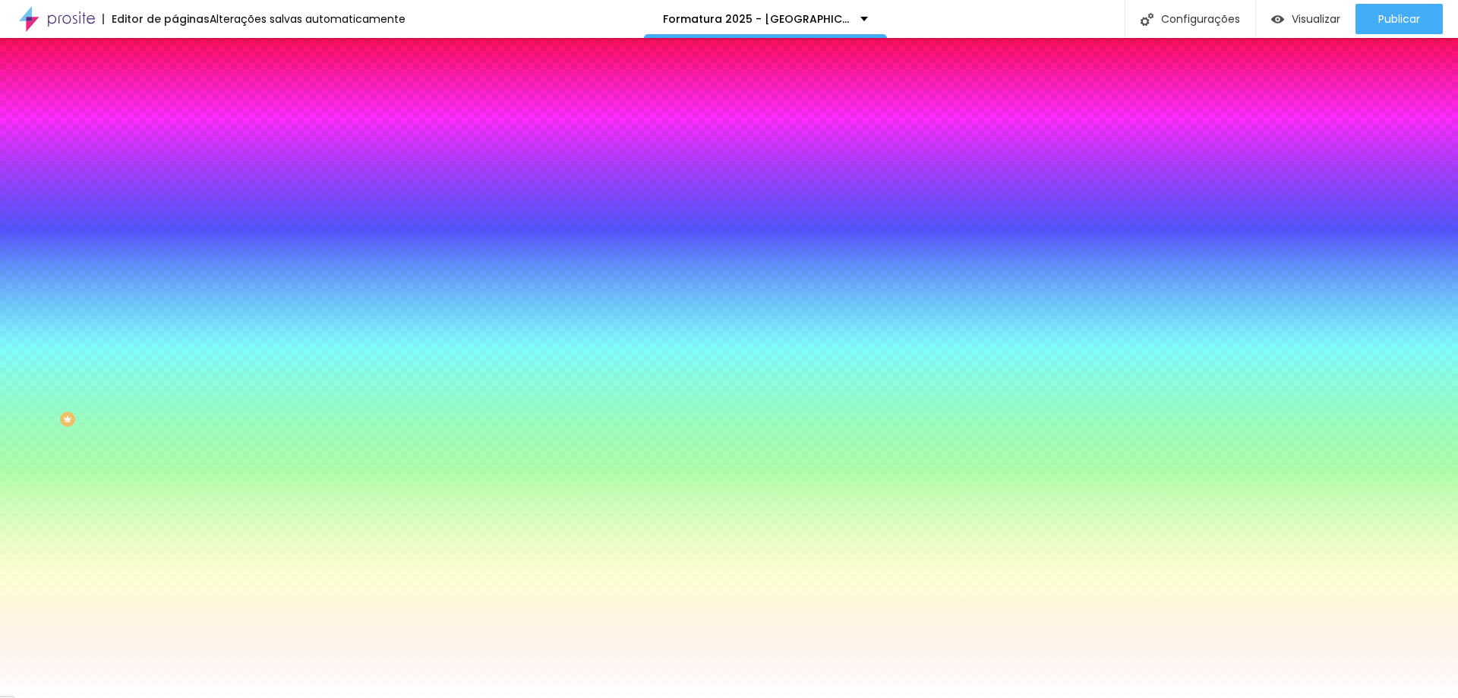
drag, startPoint x: 317, startPoint y: 430, endPoint x: 208, endPoint y: 494, distance: 126.9
click at [208, 494] on body "Editor de páginas Alterações [PERSON_NAME] automaticamente Formatura 2025 - Col…" at bounding box center [729, 349] width 1458 height 698
click at [219, 474] on body "Editor de páginas Alterações [PERSON_NAME] automaticamente Formatura 2025 - Col…" at bounding box center [729, 349] width 1458 height 698
drag, startPoint x: 253, startPoint y: 467, endPoint x: 219, endPoint y: 480, distance: 36.5
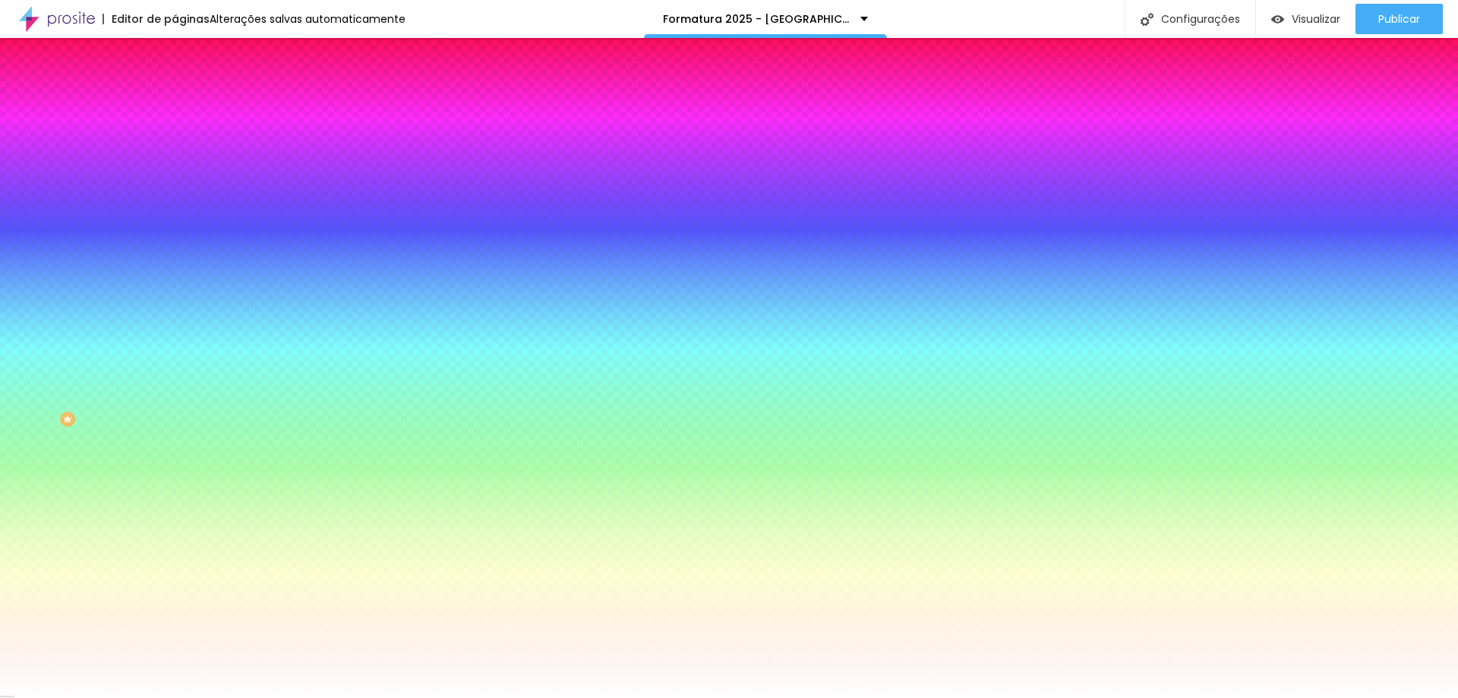
click at [219, 480] on div at bounding box center [729, 349] width 1458 height 698
type input "#A73434"
click at [280, 411] on div at bounding box center [729, 349] width 1458 height 698
click at [276, 697] on div at bounding box center [729, 698] width 1458 height 0
click at [175, 212] on button "button" at bounding box center [185, 204] width 21 height 16
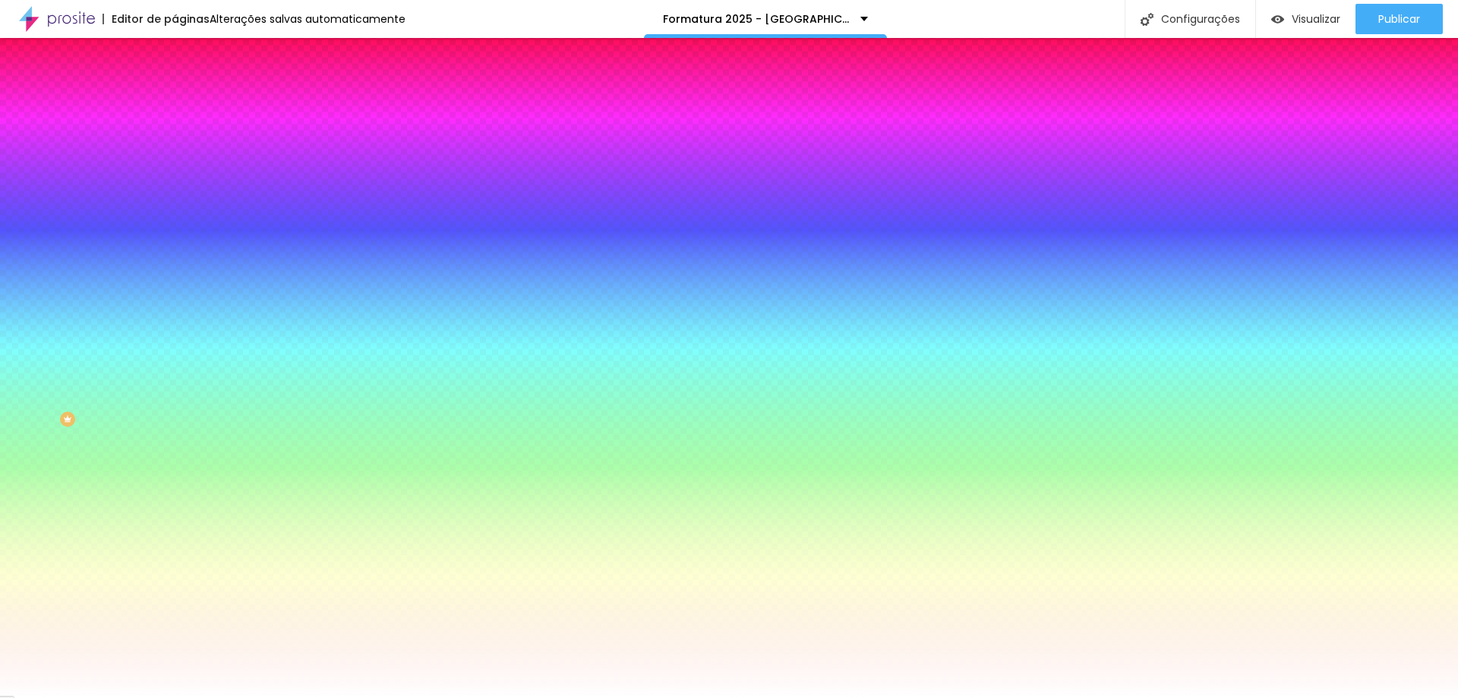
drag, startPoint x: 269, startPoint y: 421, endPoint x: 302, endPoint y: 372, distance: 59.0
drag, startPoint x: 317, startPoint y: 404, endPoint x: 323, endPoint y: 415, distance: 11.9
click at [310, 426] on div at bounding box center [729, 349] width 1458 height 698
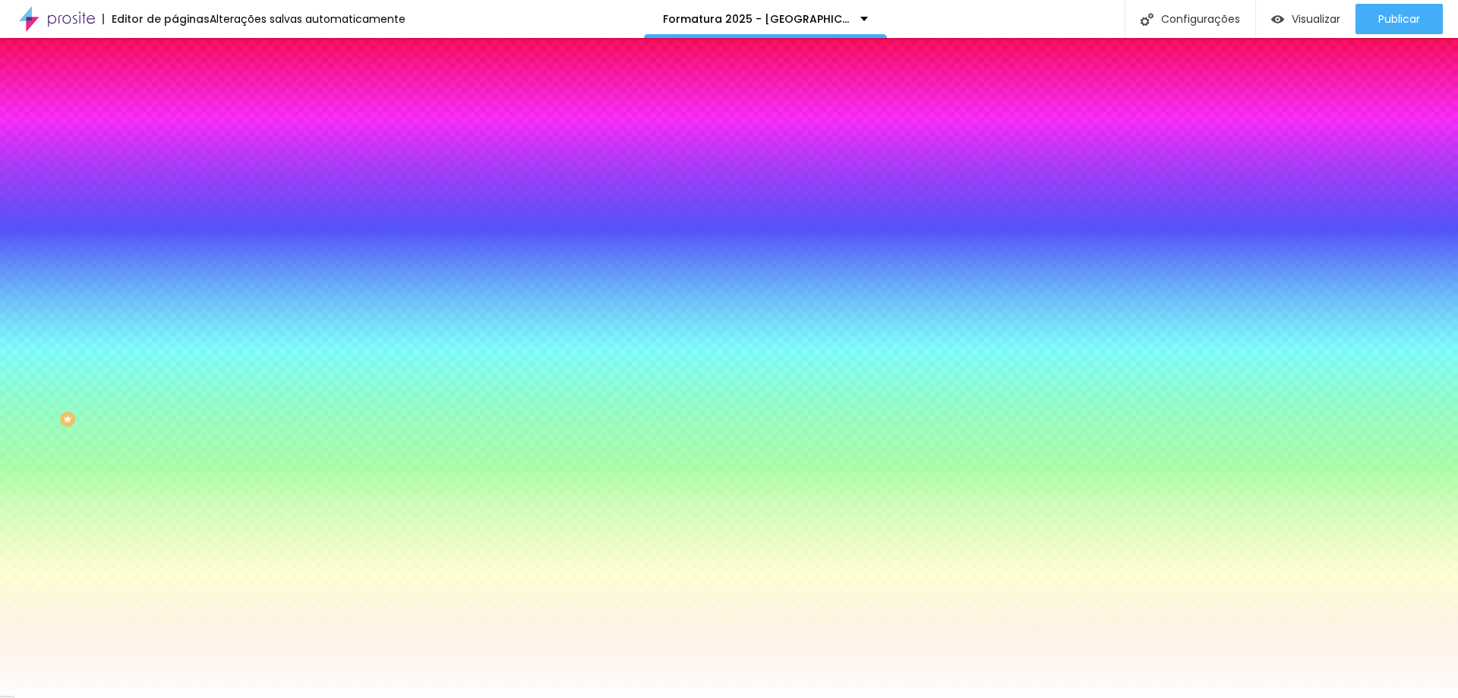
type input "#00ECA7"
drag, startPoint x: 327, startPoint y: 410, endPoint x: 328, endPoint y: 484, distance: 73.6
click at [328, 484] on body "Editor de páginas Alterações [PERSON_NAME] automaticamente Formatura 2025 - Col…" at bounding box center [729, 349] width 1458 height 698
click at [295, 697] on div at bounding box center [729, 698] width 1458 height 0
click at [181, 207] on icon "button" at bounding box center [185, 202] width 9 height 9
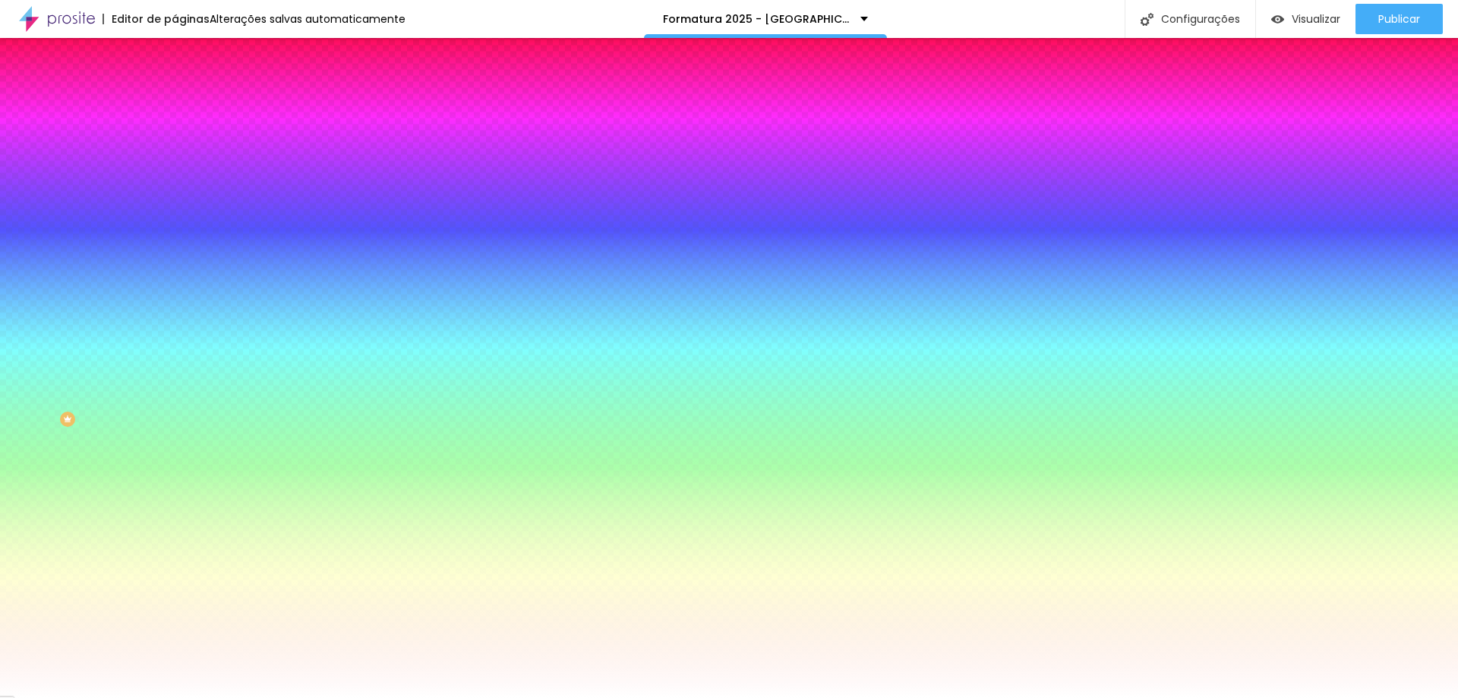
click at [265, 396] on div at bounding box center [729, 349] width 1458 height 698
type input "#41B996"
type input "2"
drag, startPoint x: 168, startPoint y: 273, endPoint x: 178, endPoint y: 279, distance: 11.2
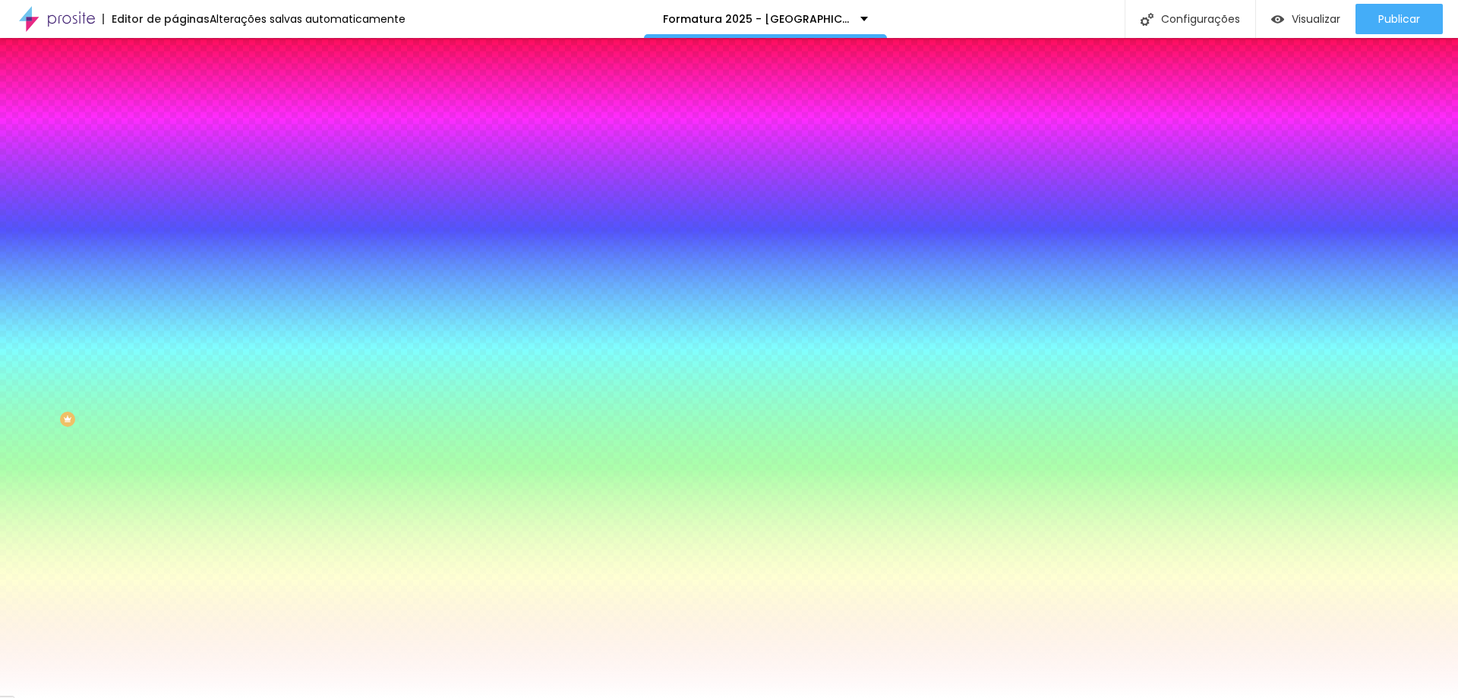
type input "2"
type input "1"
type input "0"
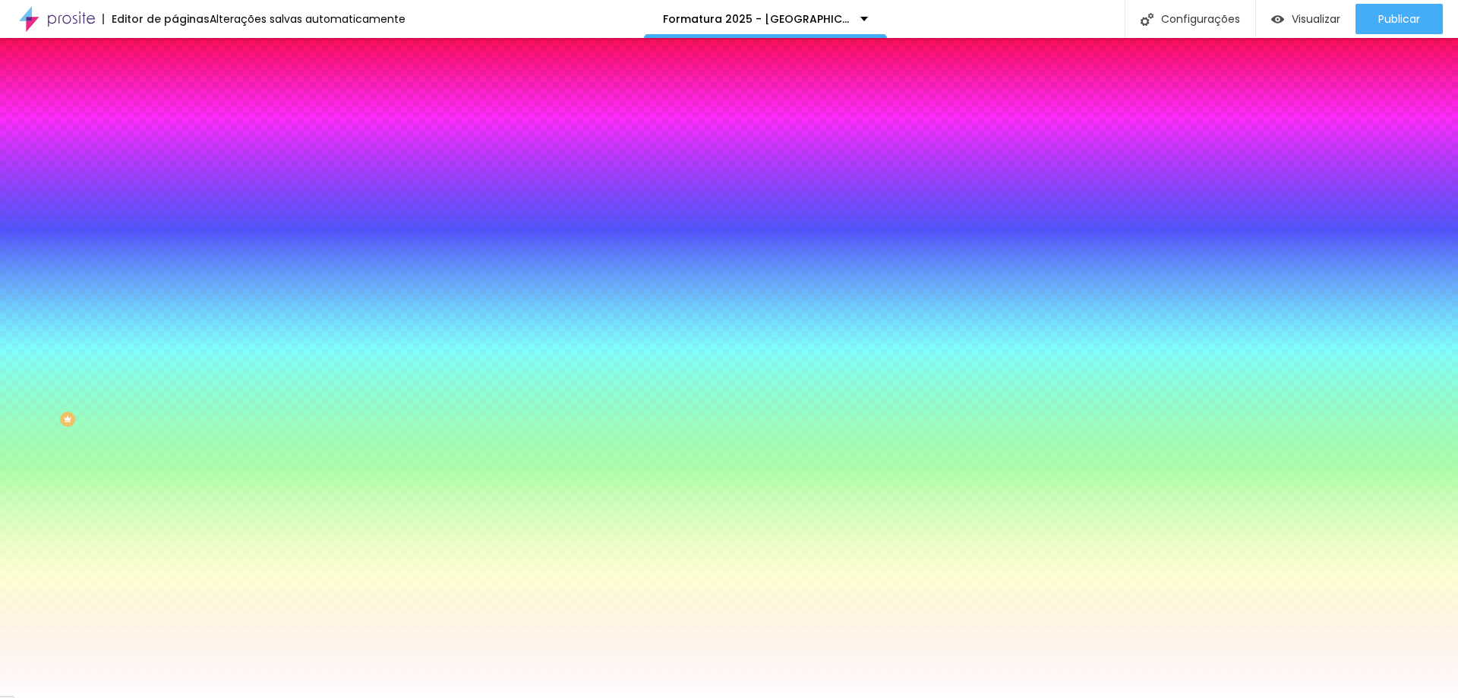
drag, startPoint x: 178, startPoint y: 270, endPoint x: 158, endPoint y: 277, distance: 21.1
type input "0"
type input "1"
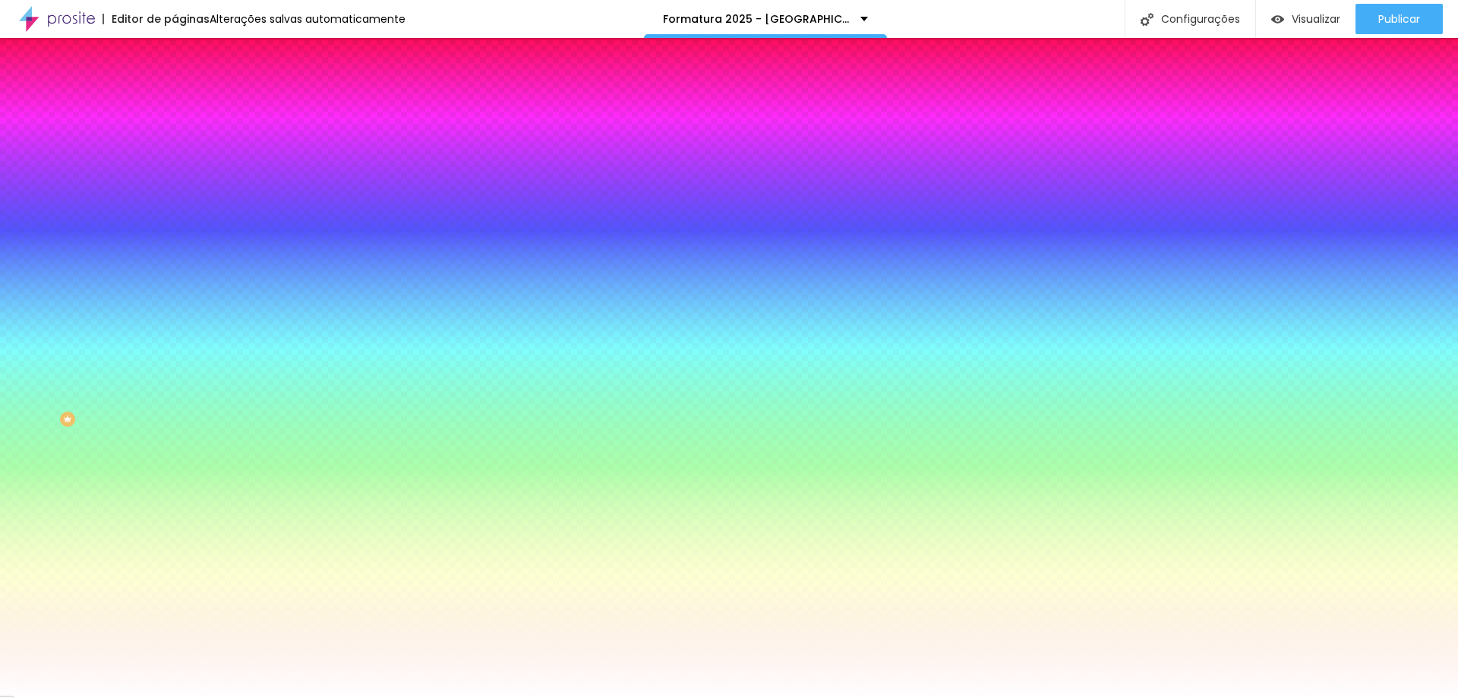
type input "2"
drag, startPoint x: 165, startPoint y: 273, endPoint x: 176, endPoint y: 275, distance: 11.6
type input "2"
type input "1"
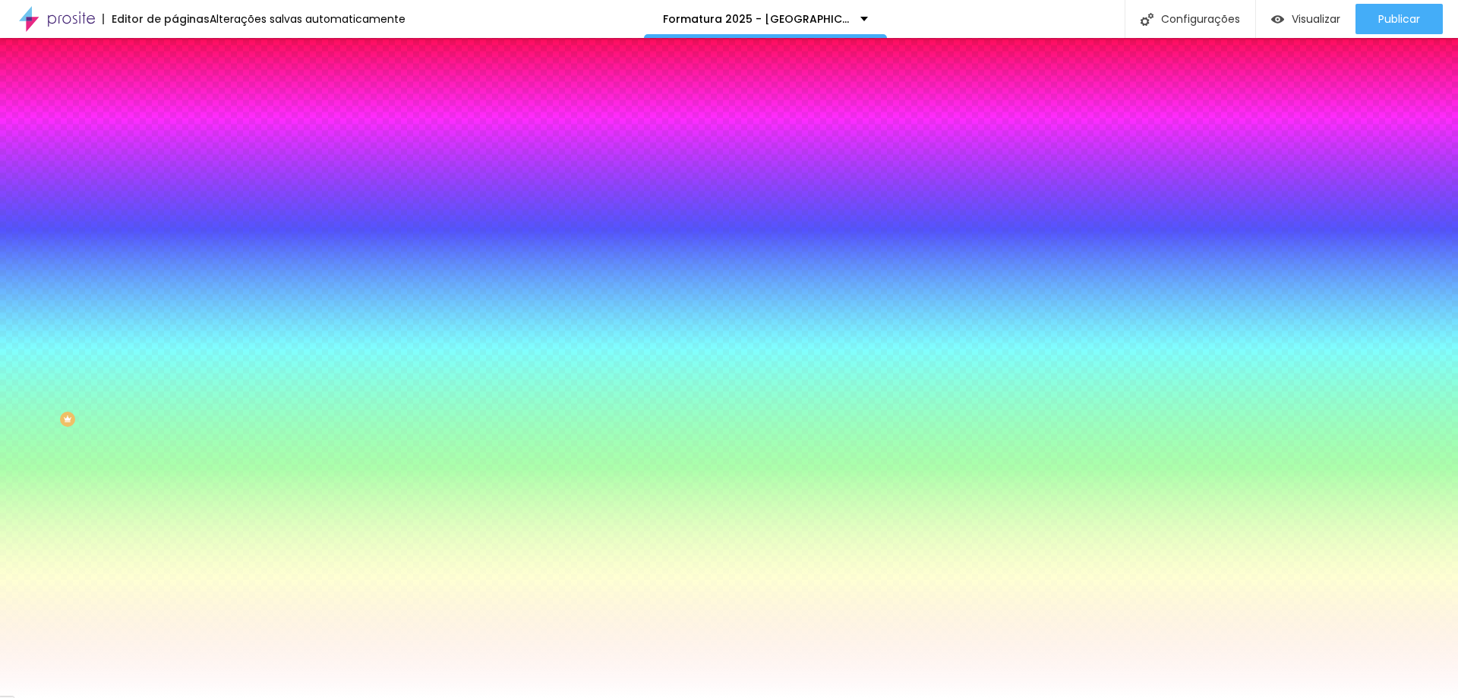
type input "1"
type input "0"
drag, startPoint x: 178, startPoint y: 276, endPoint x: 162, endPoint y: 279, distance: 17.0
type input "0"
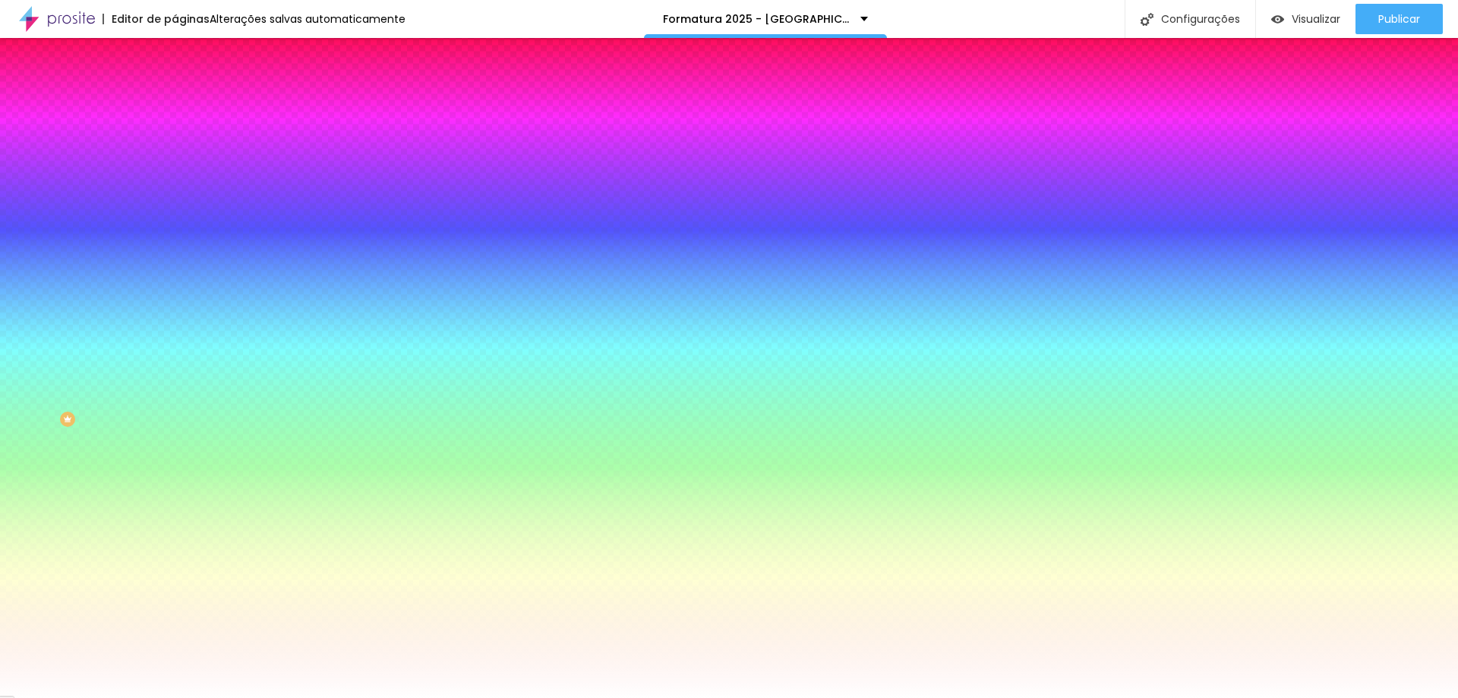
drag, startPoint x: 159, startPoint y: 314, endPoint x: 175, endPoint y: 316, distance: 16.0
type input "1"
drag, startPoint x: 168, startPoint y: 316, endPoint x: 183, endPoint y: 316, distance: 15.2
type input "1"
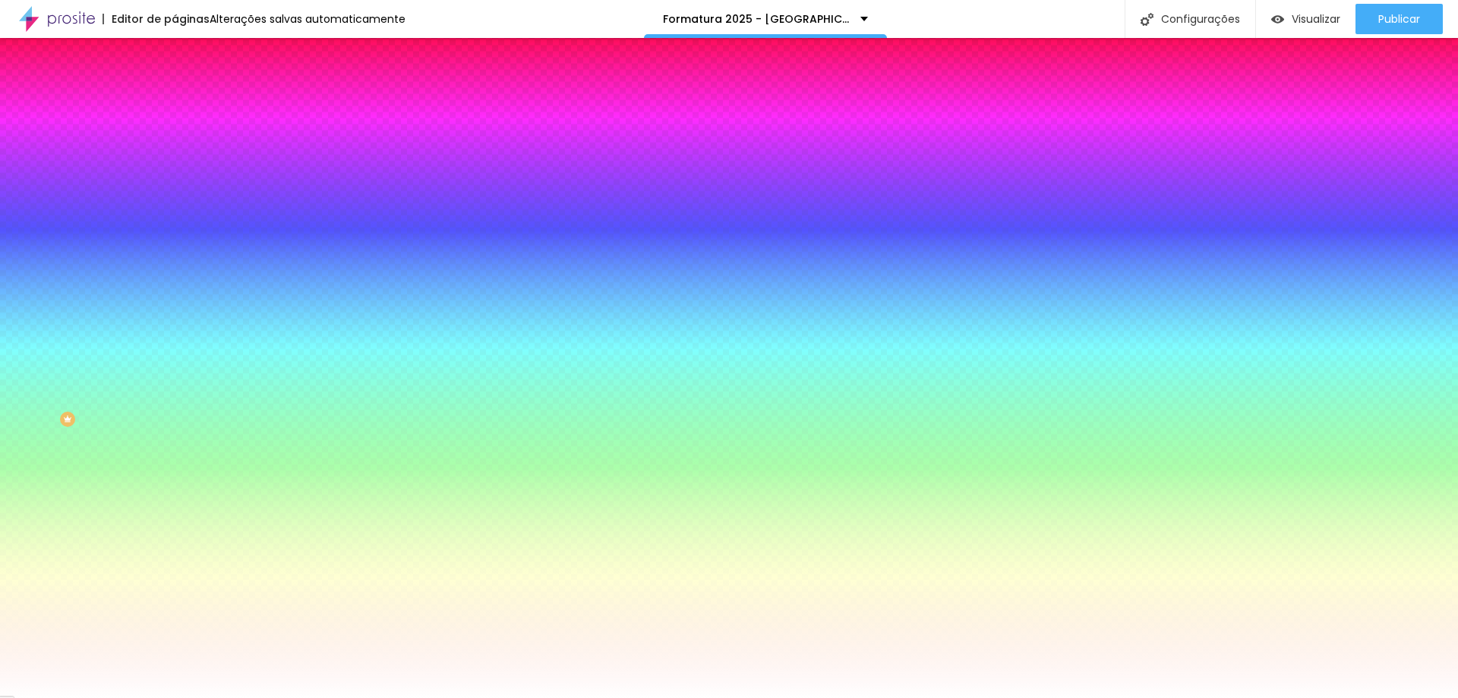
drag, startPoint x: 200, startPoint y: 315, endPoint x: 216, endPoint y: 314, distance: 16.0
type input "2"
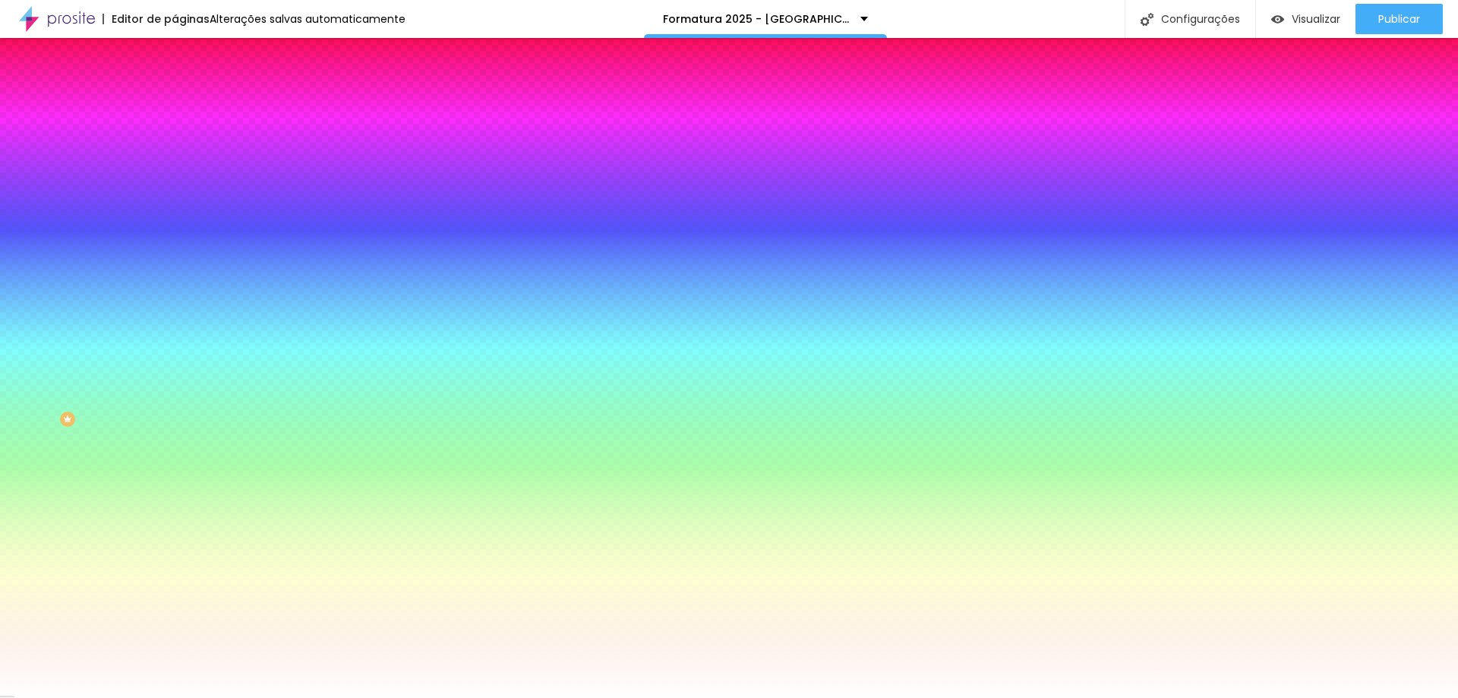
type input "1"
drag, startPoint x: 203, startPoint y: 317, endPoint x: 216, endPoint y: 317, distance: 12.2
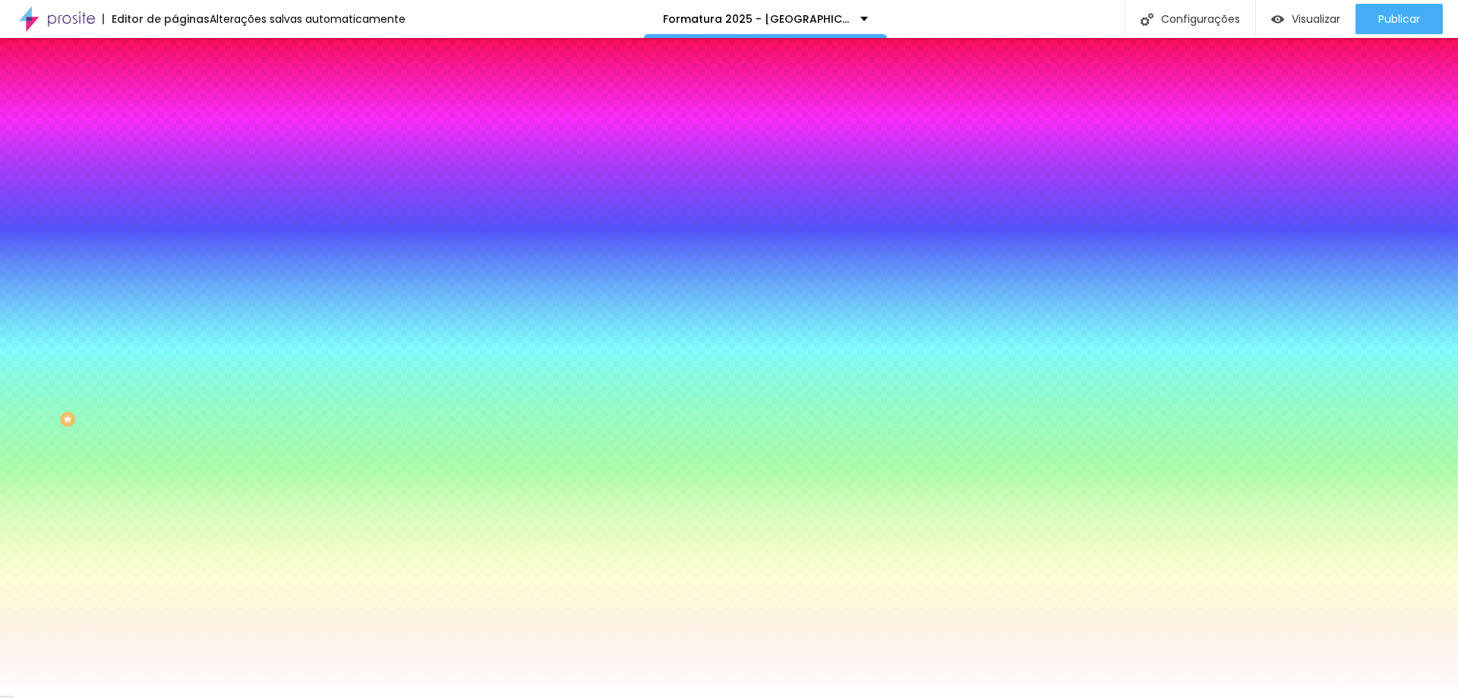
type input "#B54143"
drag, startPoint x: 310, startPoint y: 397, endPoint x: 315, endPoint y: 361, distance: 36.7
click at [278, 697] on div at bounding box center [729, 698] width 1458 height 0
click at [181, 251] on icon "button" at bounding box center [185, 254] width 9 height 9
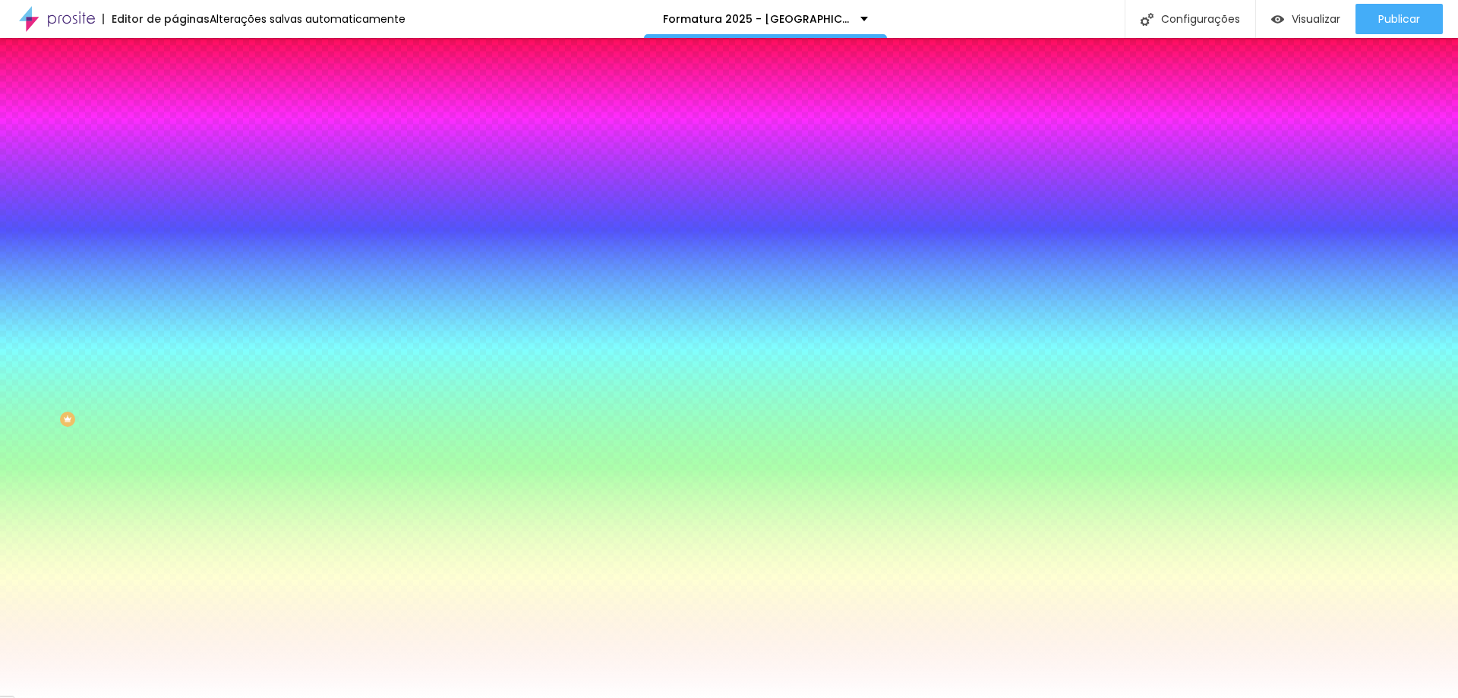
type input "#000000"
drag, startPoint x: 232, startPoint y: 417, endPoint x: 169, endPoint y: 484, distance: 92.4
click at [169, 484] on body "Editor de páginas Alterações [PERSON_NAME] automaticamente Formatura 2025 - Col…" at bounding box center [729, 349] width 1458 height 698
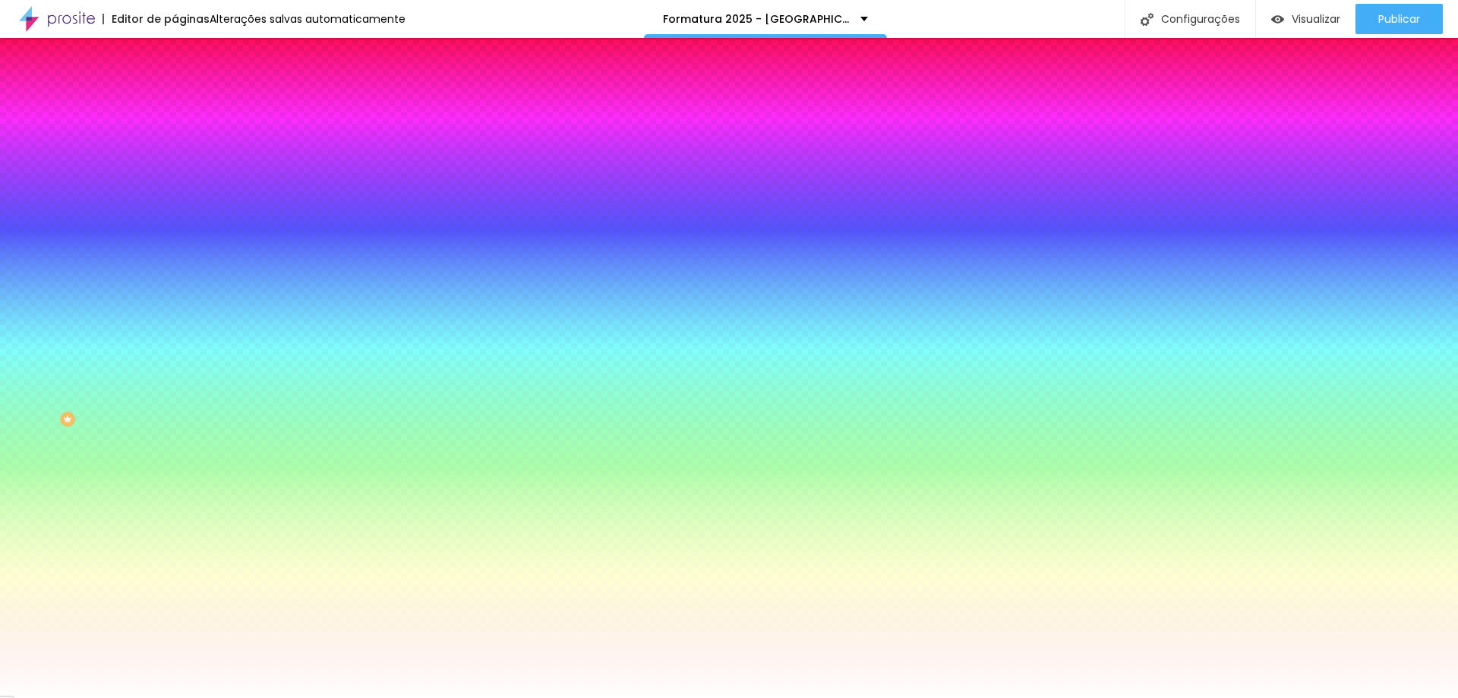
drag, startPoint x: 232, startPoint y: 345, endPoint x: 228, endPoint y: 354, distance: 9.5
drag, startPoint x: 274, startPoint y: 414, endPoint x: 285, endPoint y: 486, distance: 72.9
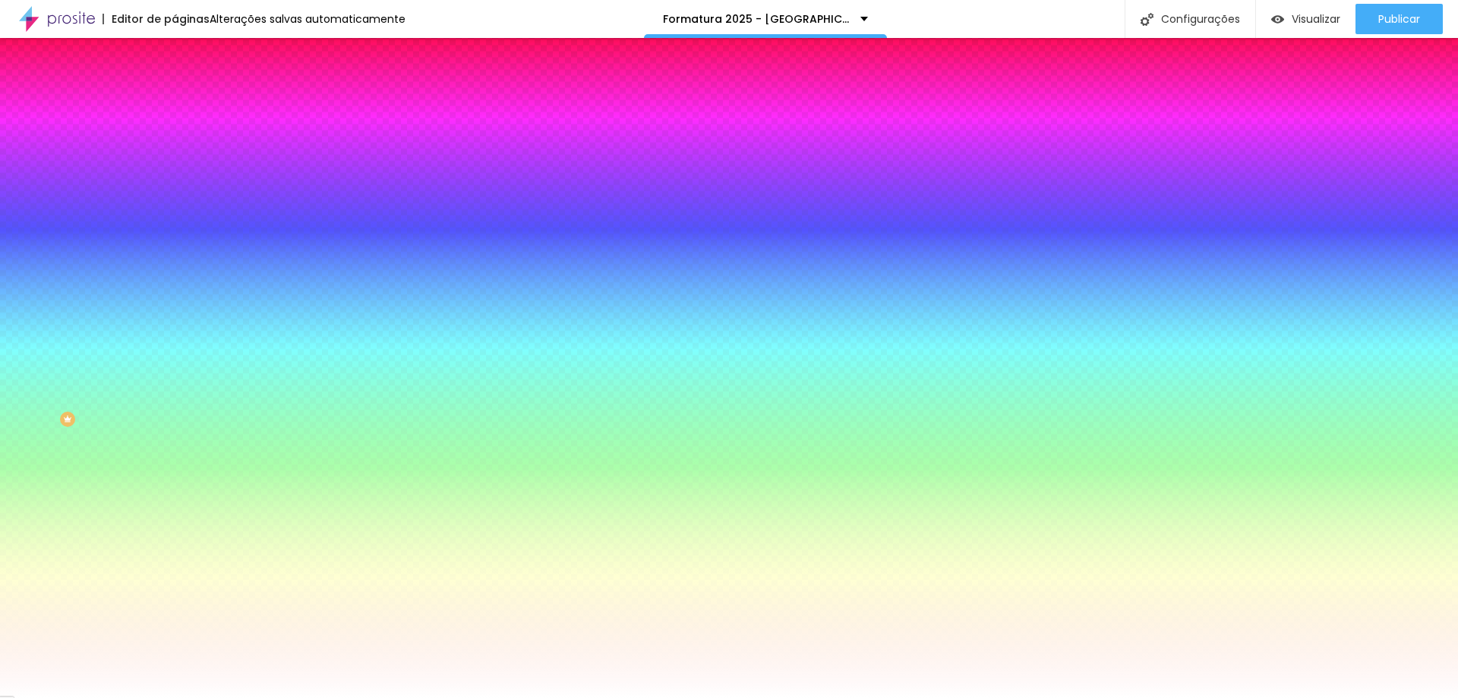
drag, startPoint x: 278, startPoint y: 383, endPoint x: 276, endPoint y: 358, distance: 24.3
click at [275, 697] on div at bounding box center [729, 707] width 1458 height 0
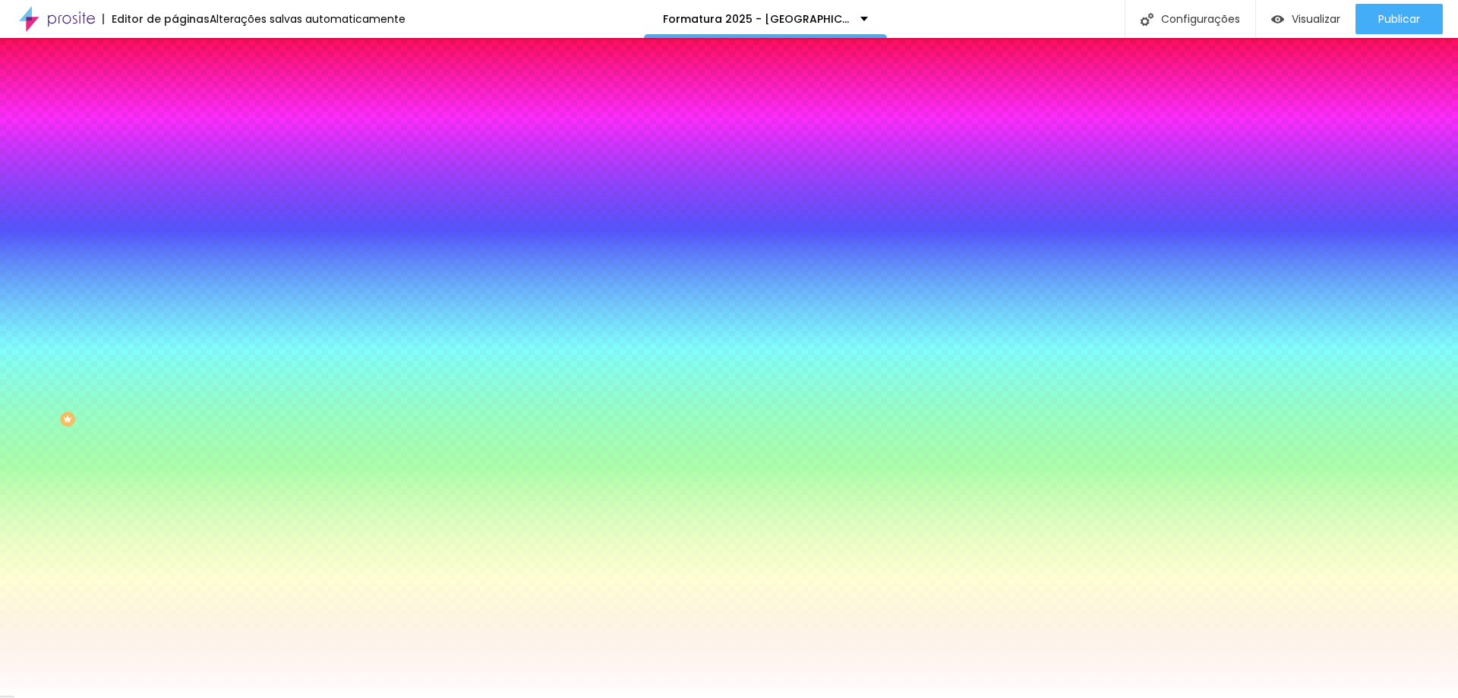
drag, startPoint x: 288, startPoint y: 418, endPoint x: 280, endPoint y: 456, distance: 39.6
click at [275, 697] on div at bounding box center [729, 707] width 1458 height 0
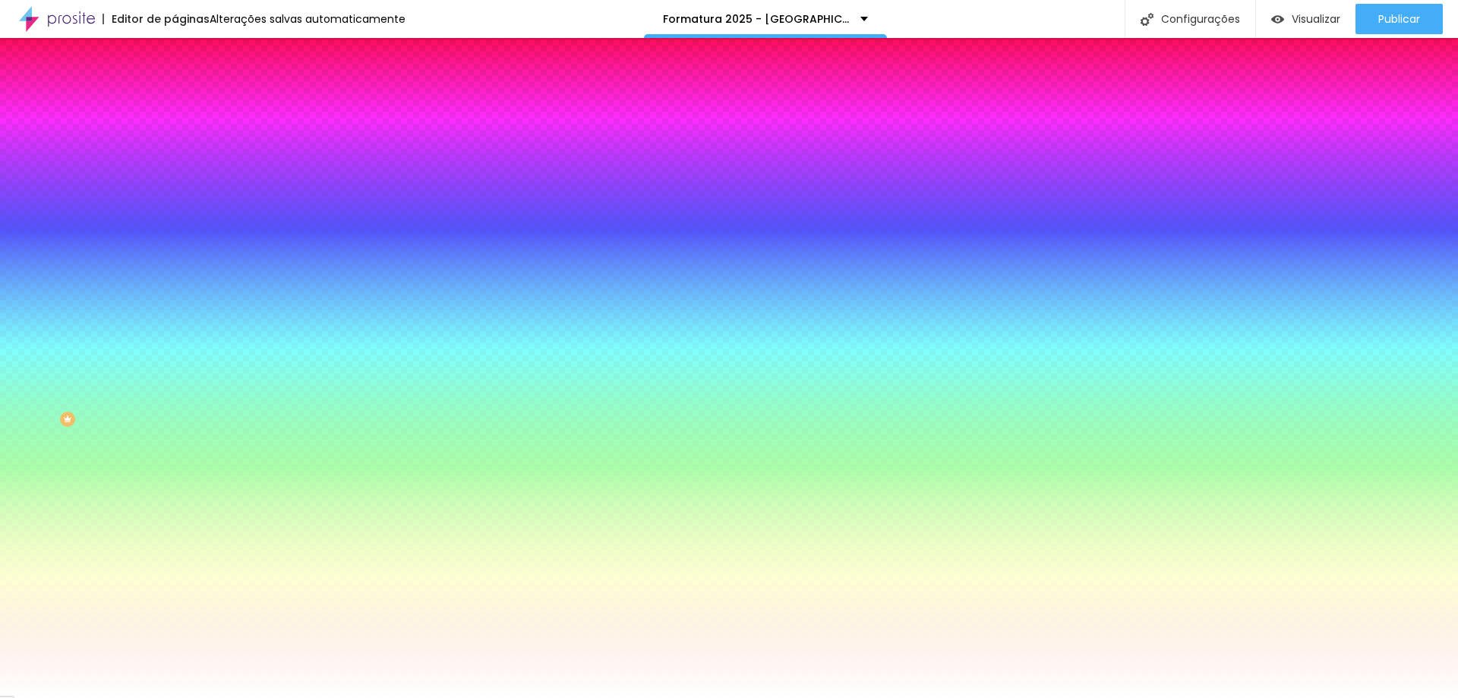
click at [326, 697] on div at bounding box center [729, 698] width 1458 height 0
click at [175, 118] on li "Avançado" at bounding box center [262, 110] width 175 height 15
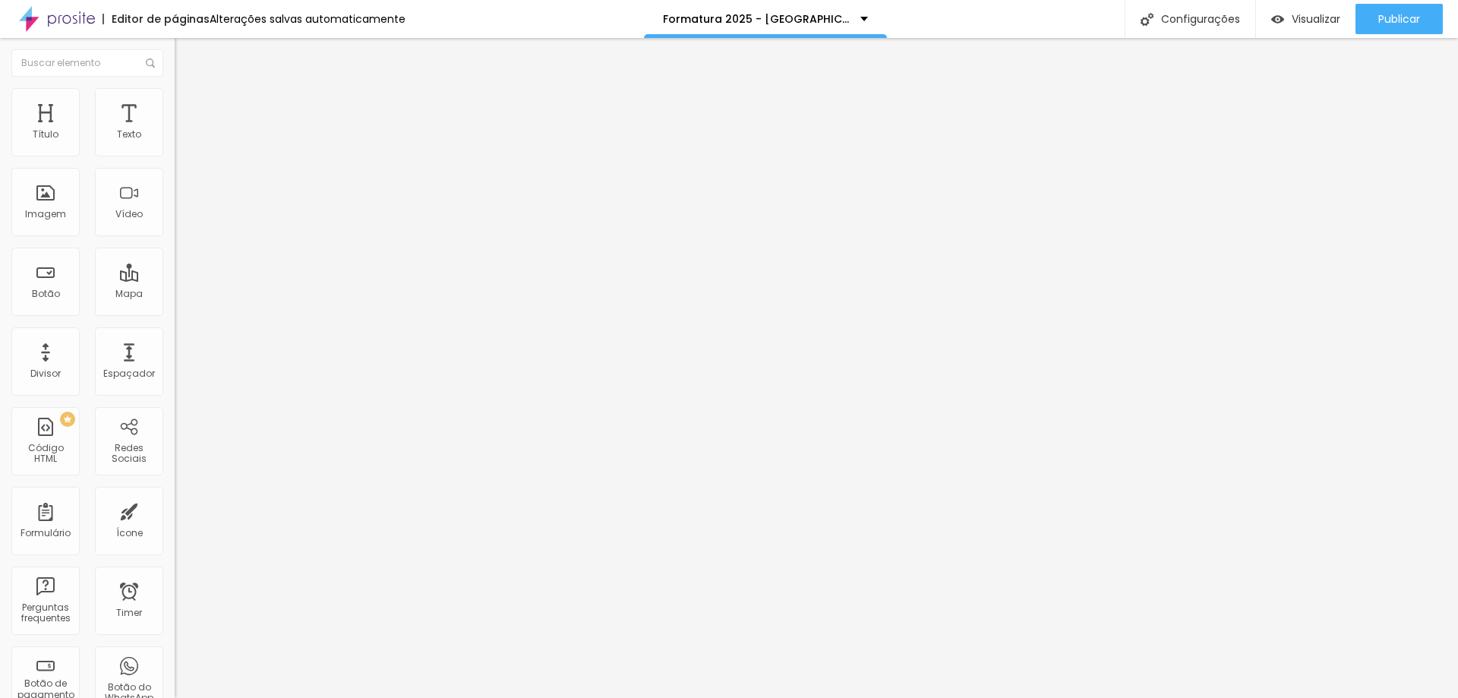
click at [175, 515] on div "Editar Formulário Conteúdo Estilo Avançado 20 Espaço de cima 20 Espaço de baixo…" at bounding box center [262, 368] width 175 height 660
click at [1414, 12] on div "Publicar" at bounding box center [1399, 19] width 42 height 30
click at [1406, 29] on div "Publicar" at bounding box center [1399, 19] width 42 height 30
click at [1326, 29] on div "Visualizar" at bounding box center [1291, 19] width 69 height 30
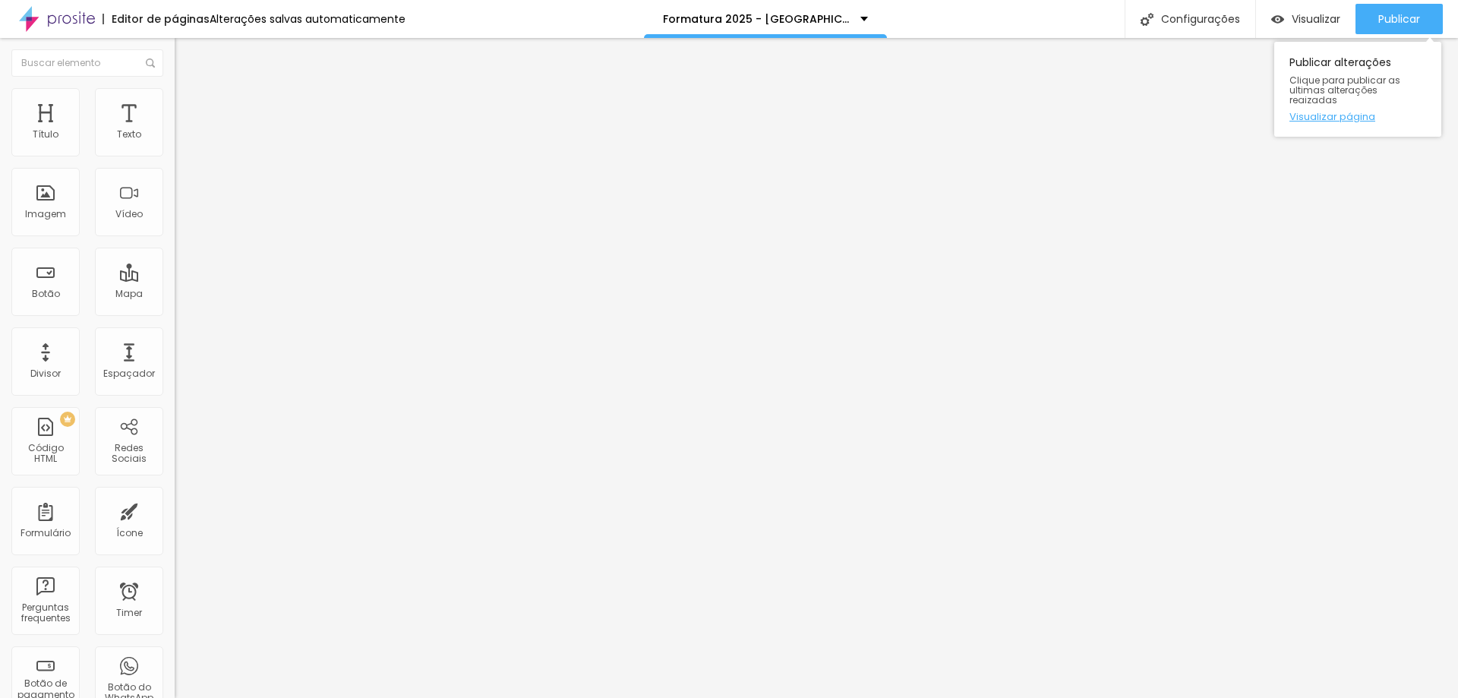
click at [1341, 112] on link "Visualizar página" at bounding box center [1357, 117] width 137 height 10
